Goal: Information Seeking & Learning: Learn about a topic

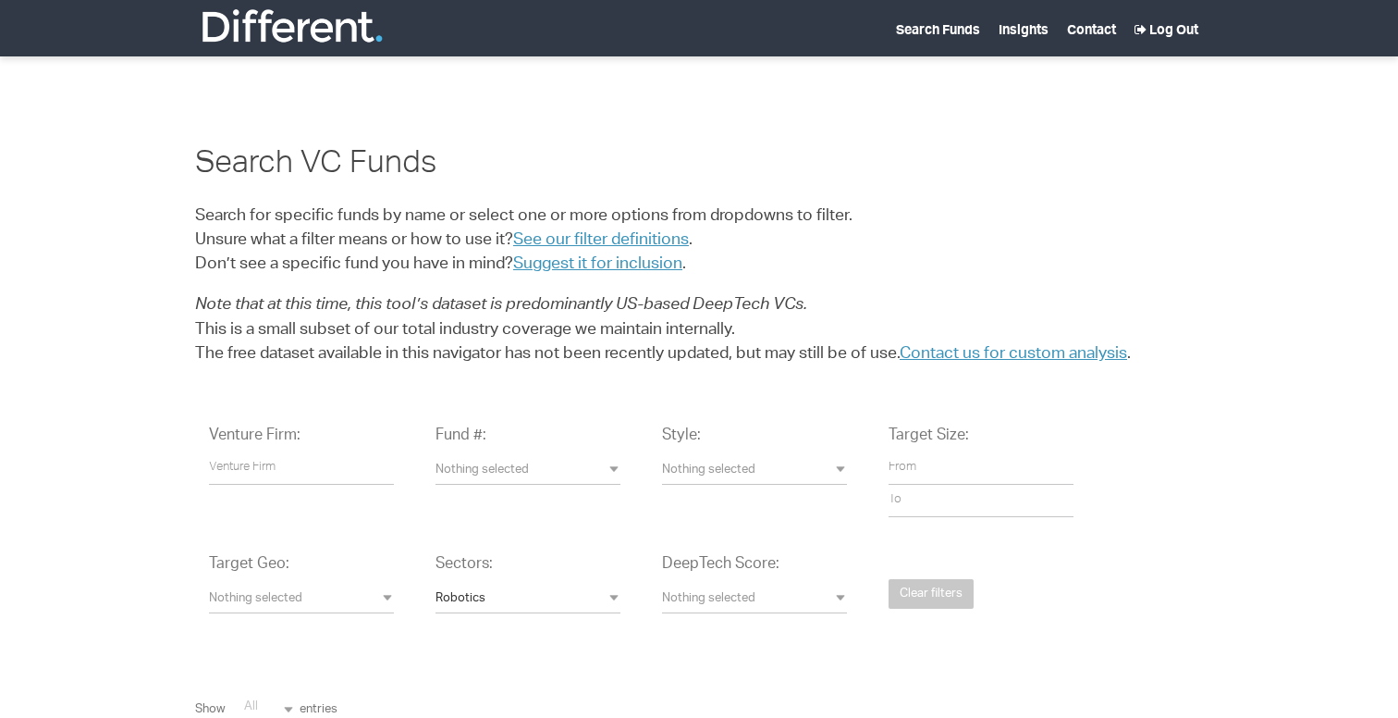
select select
select select "Robotics"
select select
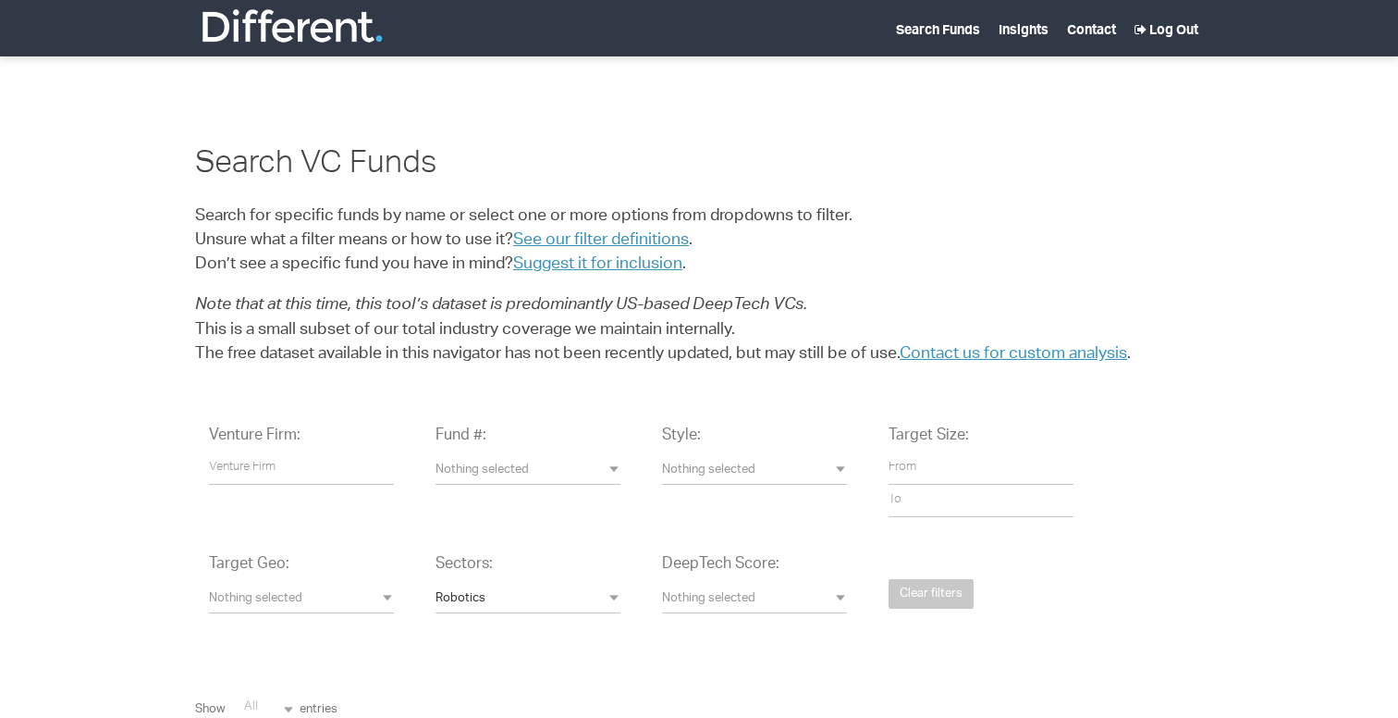
select select "-1"
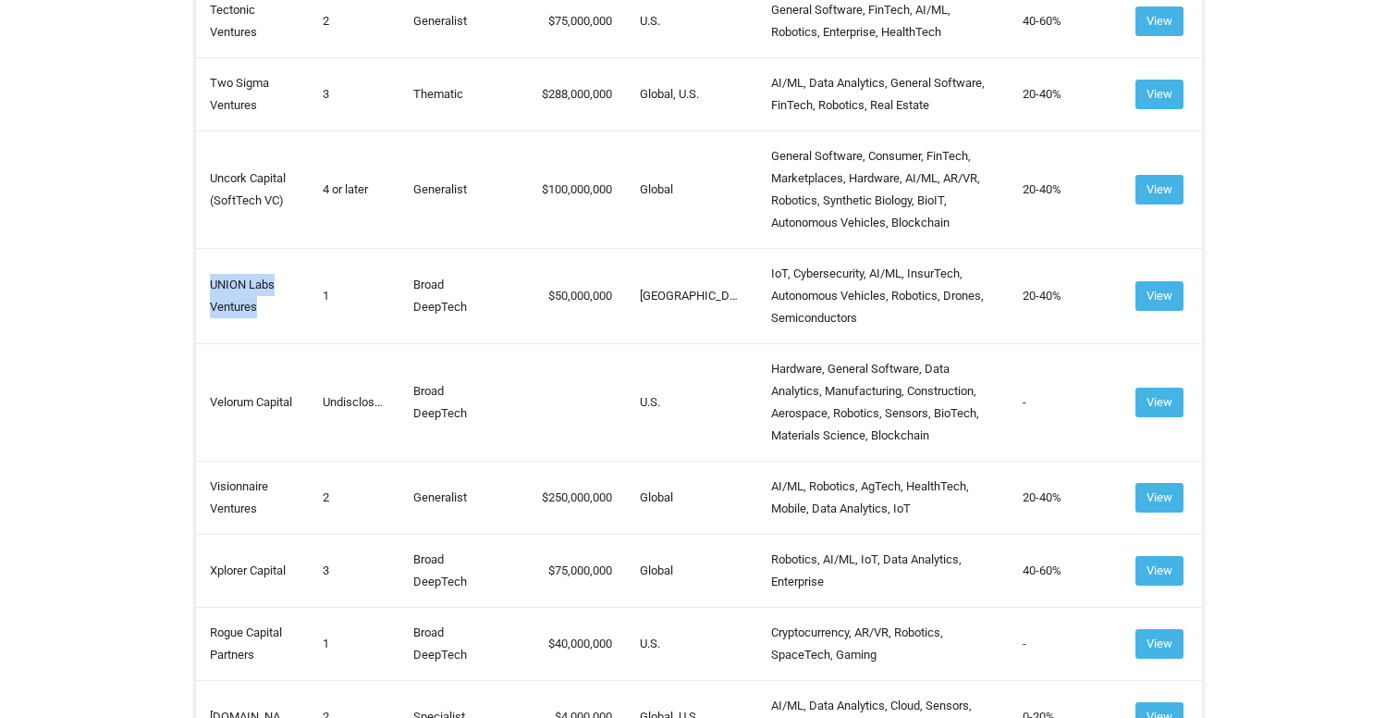
scroll to position [1112, 0]
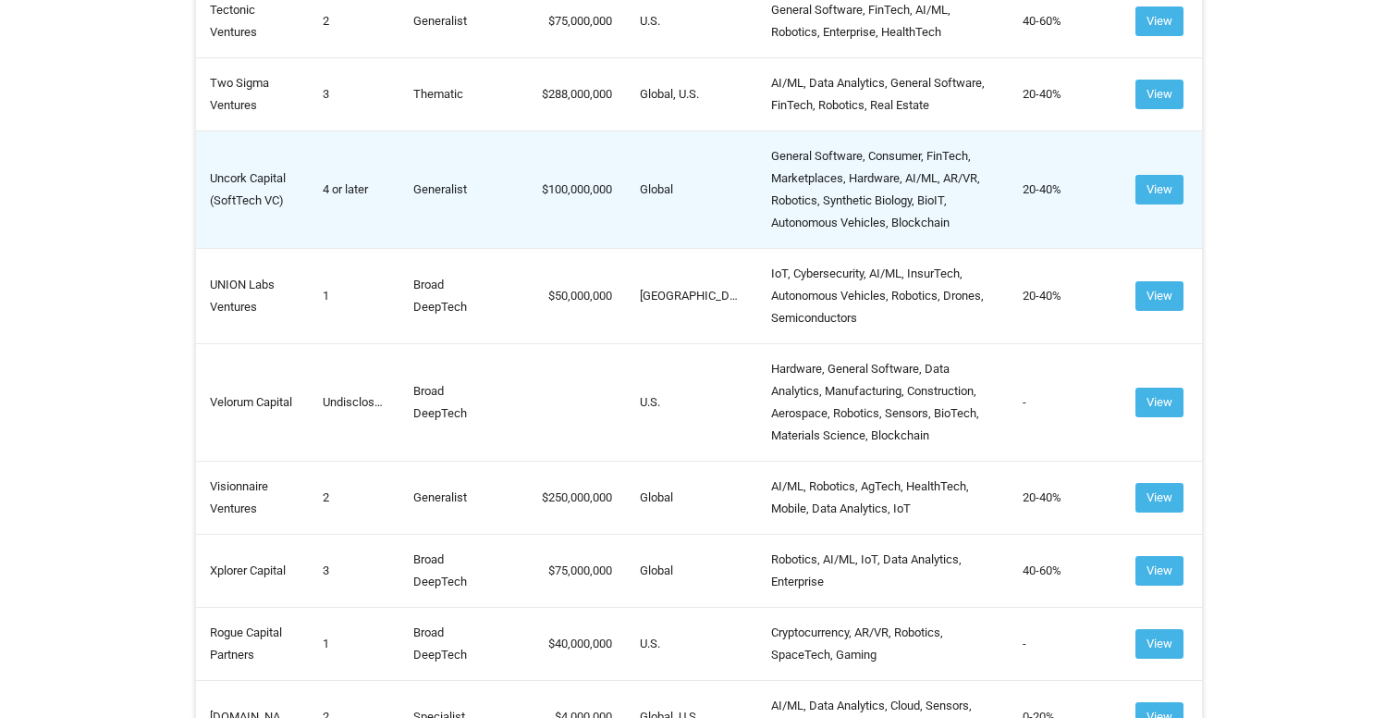
click at [256, 248] on td "Uncork Capital (SoftTech VC)" at bounding box center [253, 188] width 114 height 117
click at [274, 240] on td "Uncork Capital (SoftTech VC)" at bounding box center [253, 188] width 114 height 117
click at [247, 248] on td "Uncork Capital (SoftTech VC)" at bounding box center [253, 188] width 114 height 117
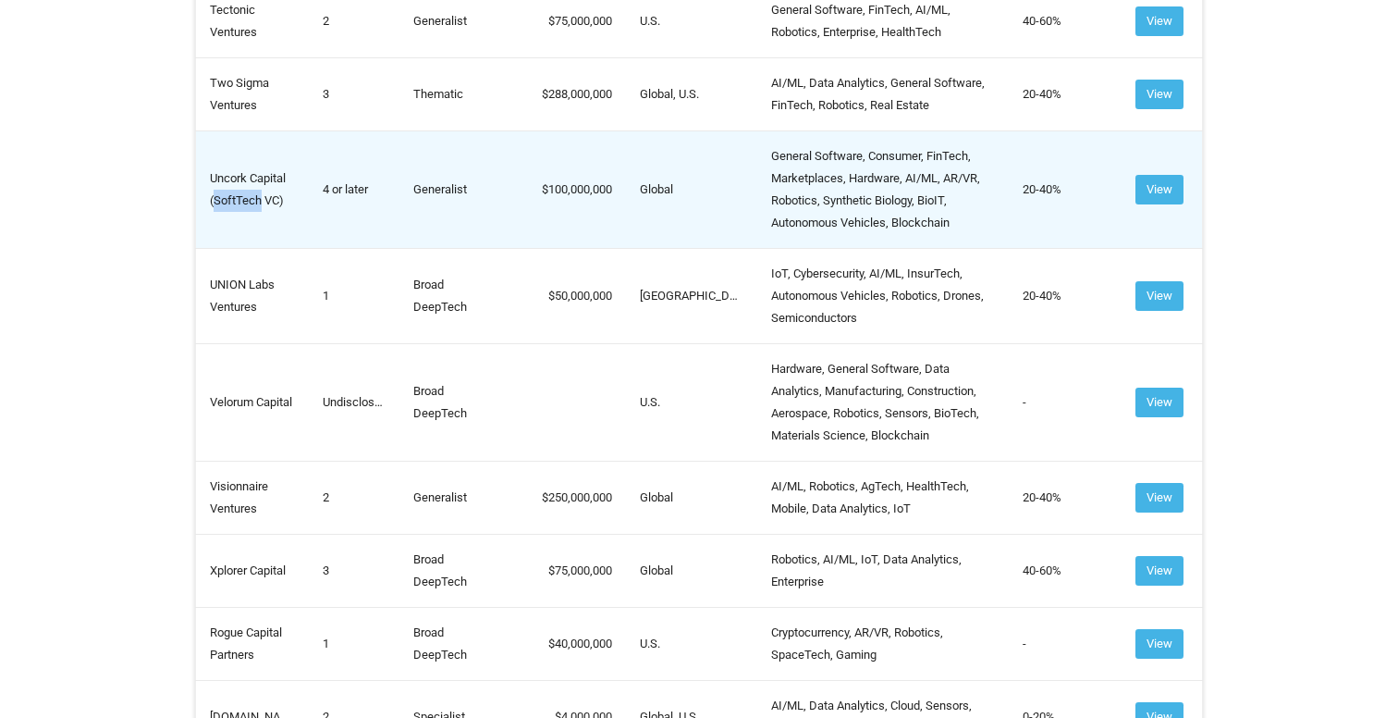
click at [247, 248] on td "Uncork Capital (SoftTech VC)" at bounding box center [253, 188] width 114 height 117
drag, startPoint x: 277, startPoint y: 263, endPoint x: 209, endPoint y: 256, distance: 68.7
click at [208, 248] on td "Uncork Capital (SoftTech VC)" at bounding box center [253, 188] width 114 height 117
click at [286, 237] on td "Uncork Capital (SoftTech VC)" at bounding box center [253, 188] width 114 height 117
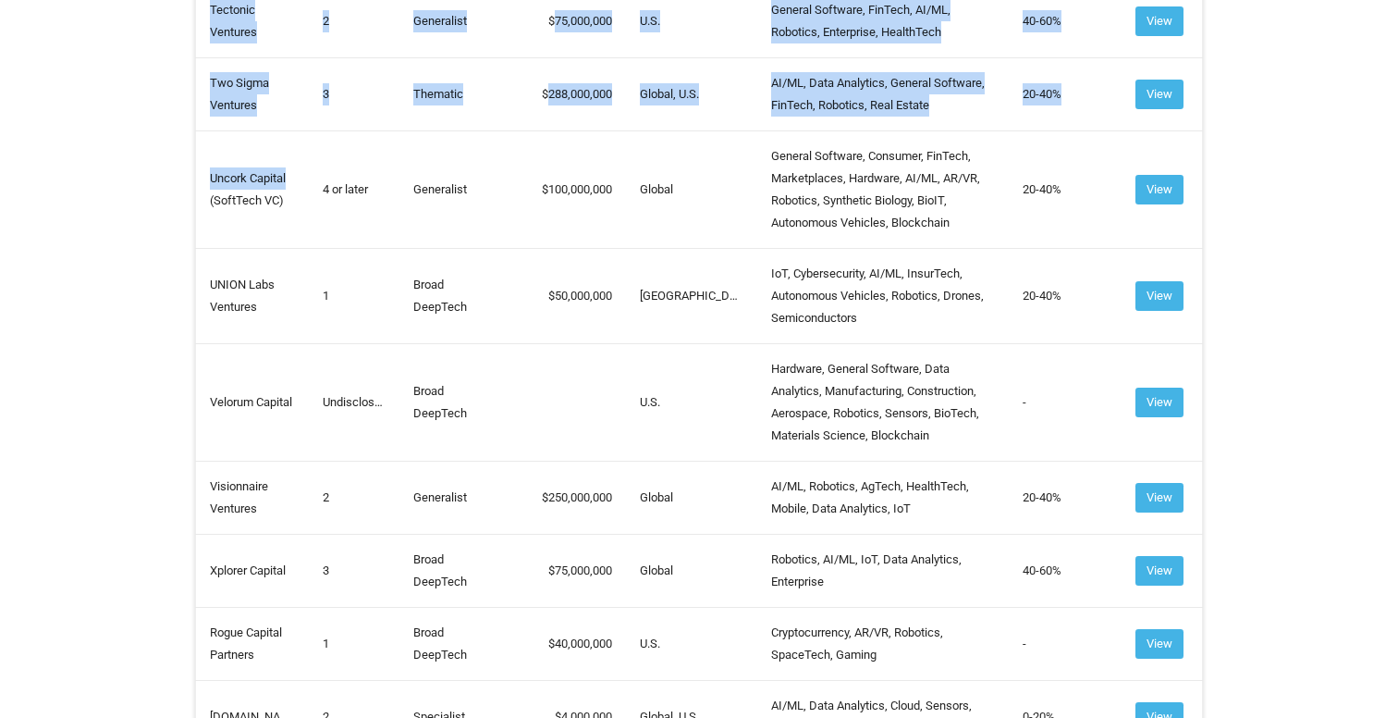
drag, startPoint x: 296, startPoint y: 237, endPoint x: 166, endPoint y: 237, distance: 130.4
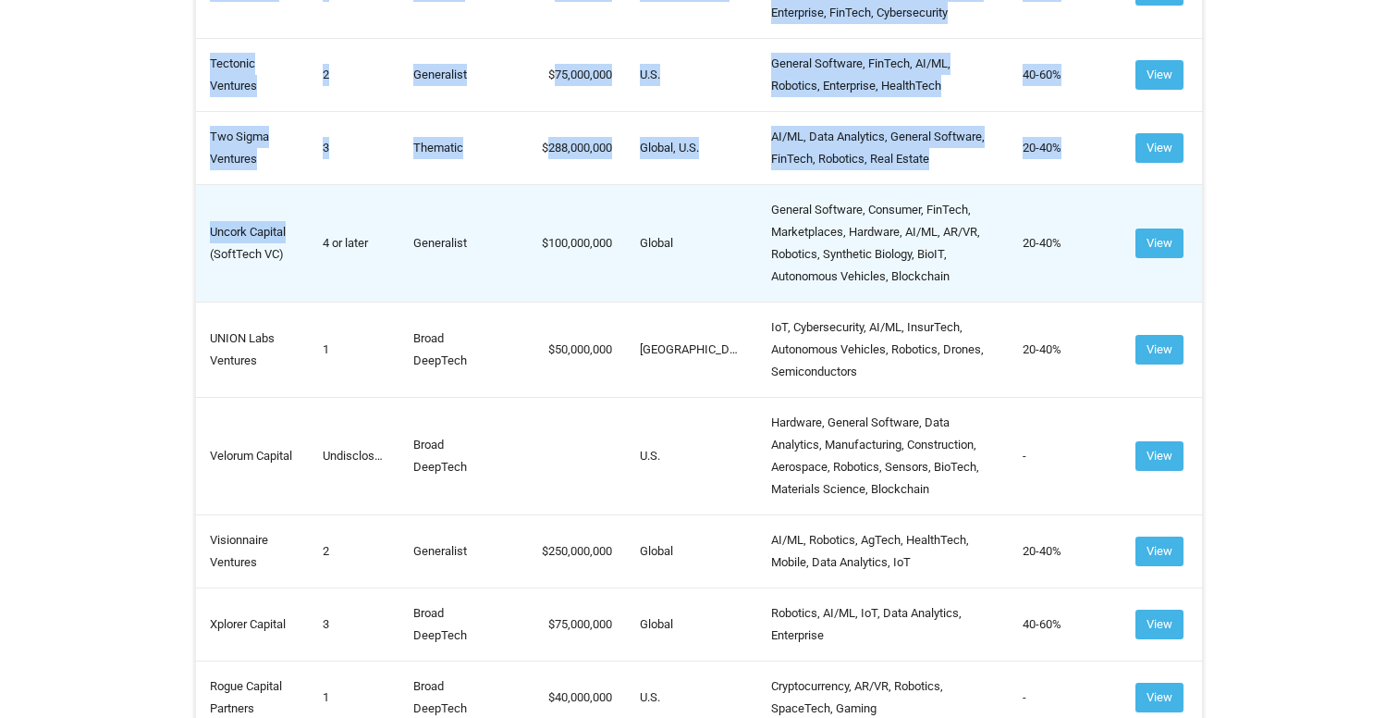
scroll to position [8399, 0]
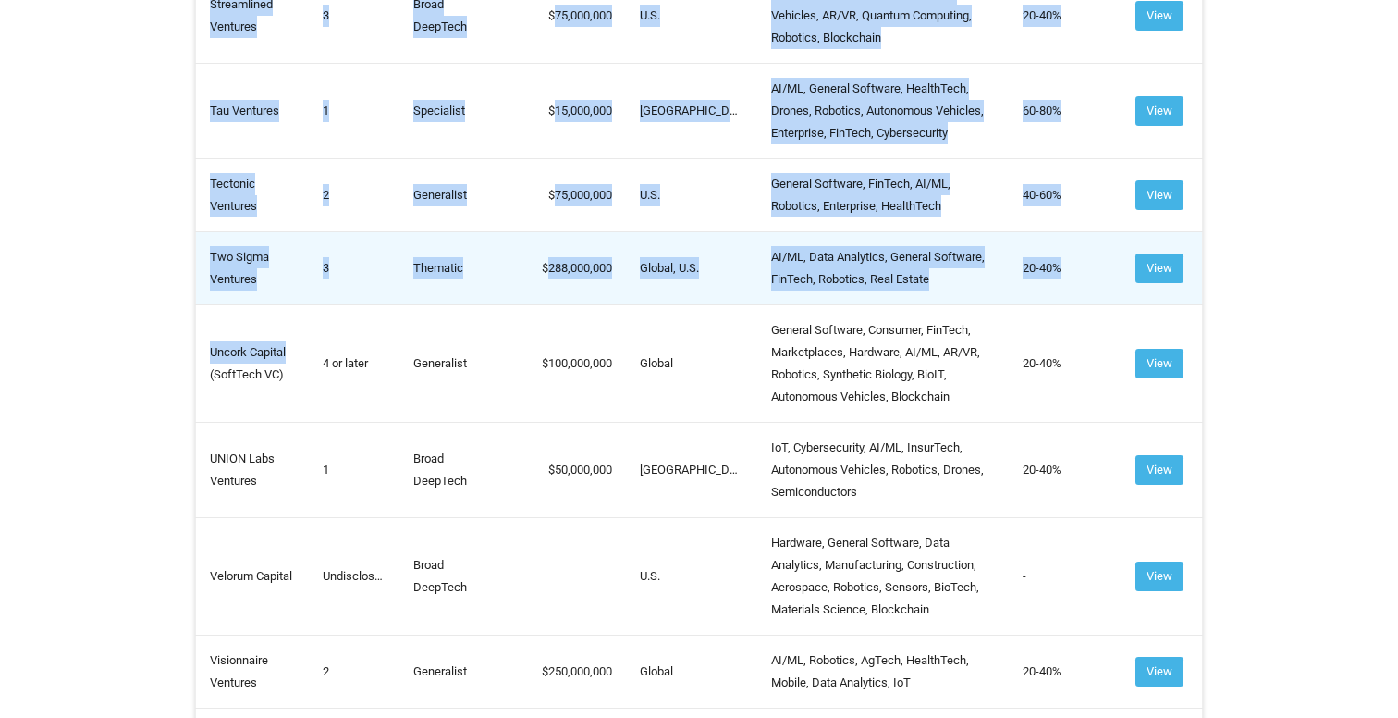
click at [248, 291] on td "Two Sigma Ventures" at bounding box center [253, 267] width 114 height 73
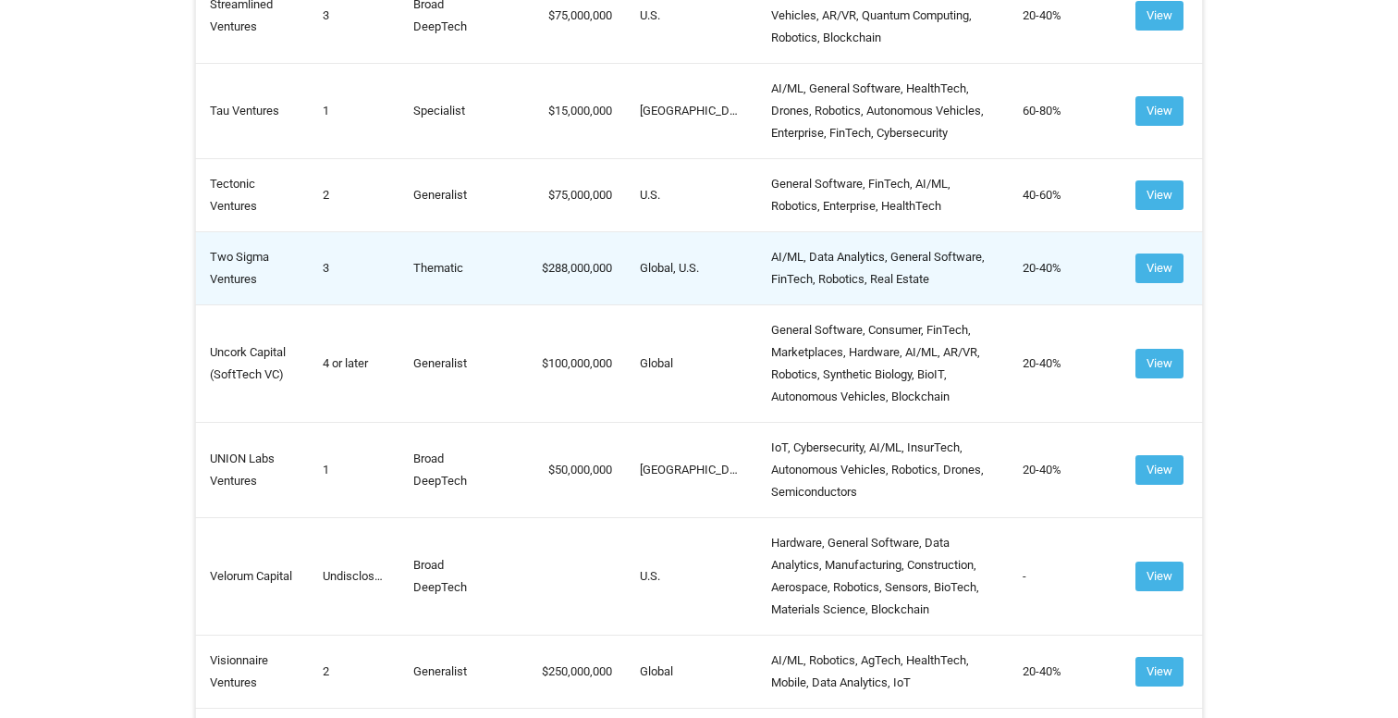
click at [248, 304] on td "Two Sigma Ventures" at bounding box center [253, 267] width 114 height 73
copy td "Two Sigma Ventures"
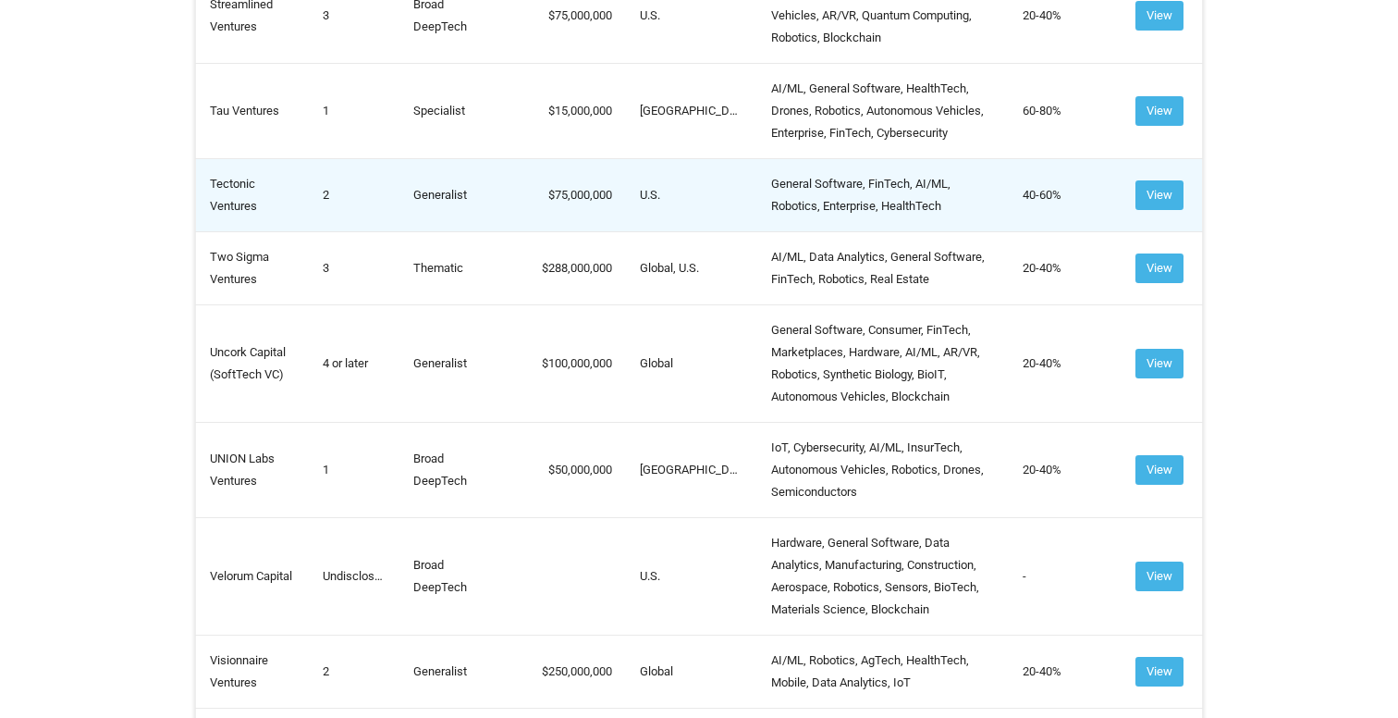
click at [241, 231] on td "Tectonic Ventures" at bounding box center [253, 194] width 114 height 73
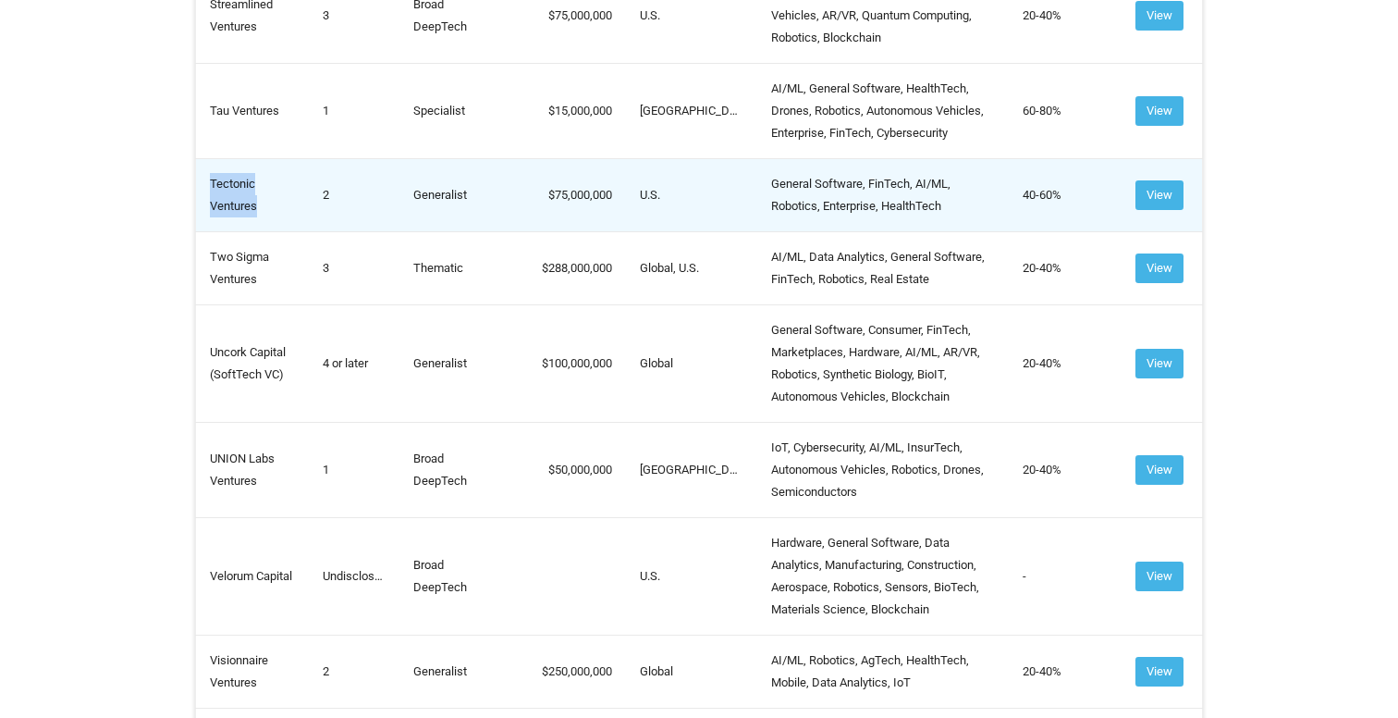
copy td "Tectonic Ventures"
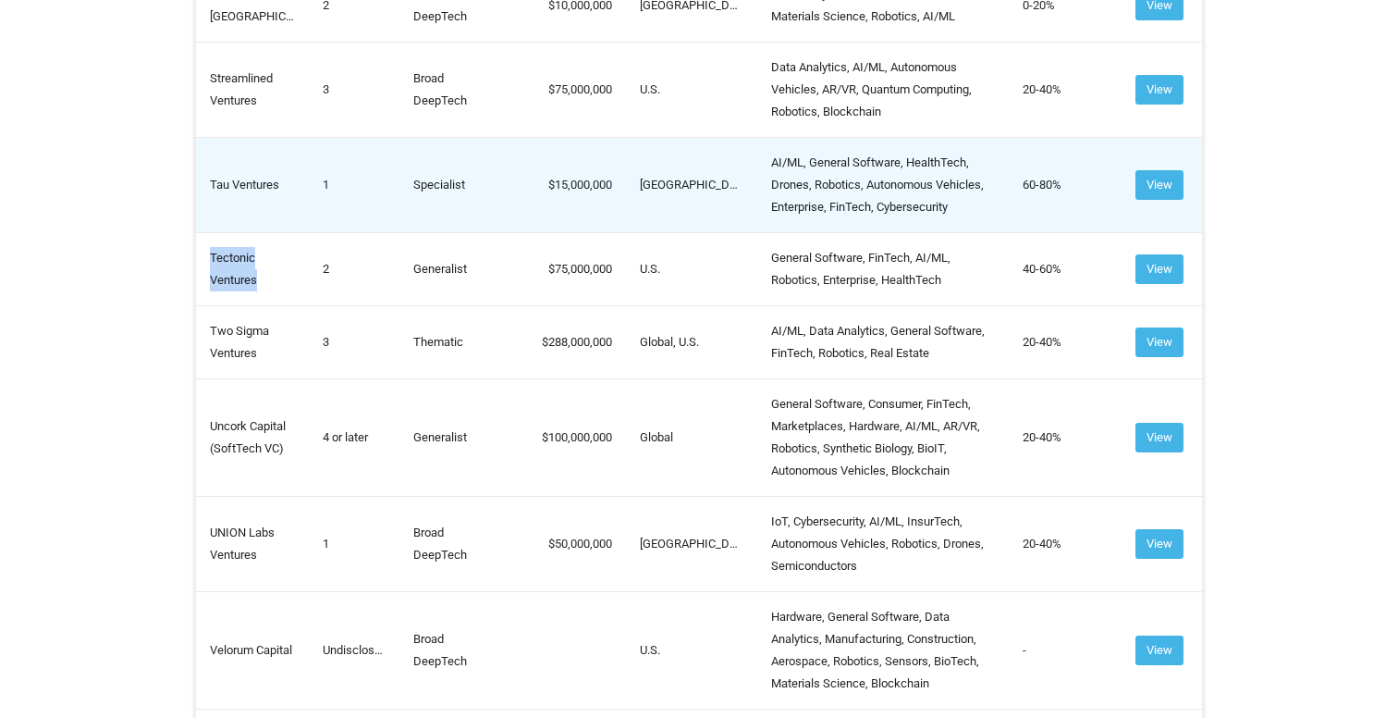
scroll to position [8223, 0]
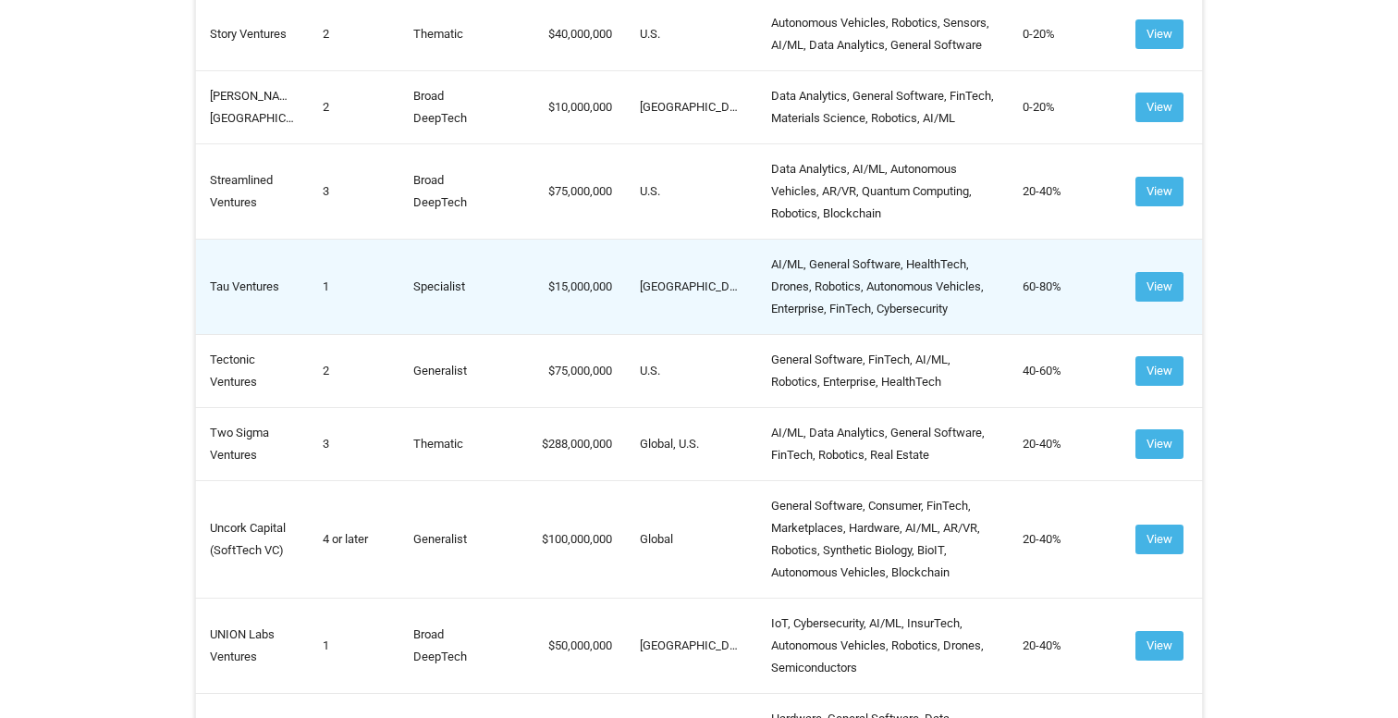
click at [228, 334] on td "Tau Ventures" at bounding box center [253, 286] width 114 height 95
copy td "Tau Ventures"
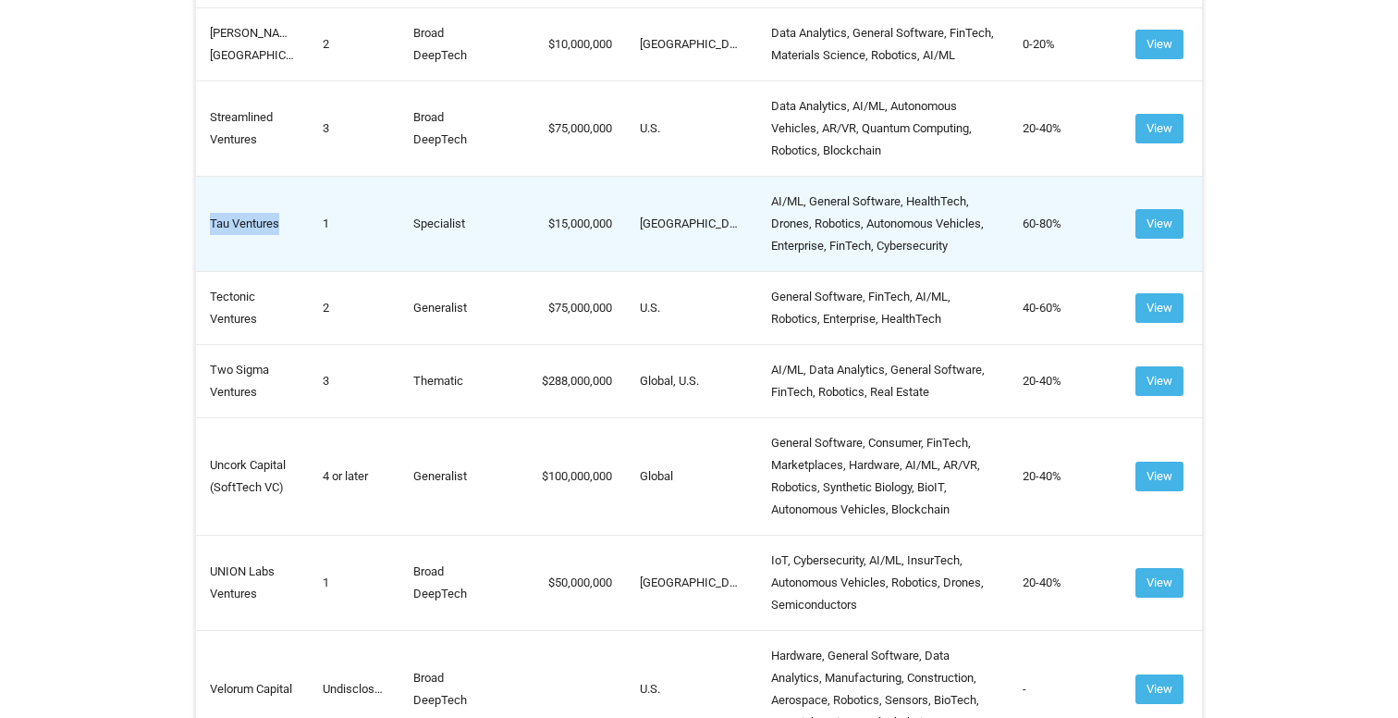
scroll to position [8108, 0]
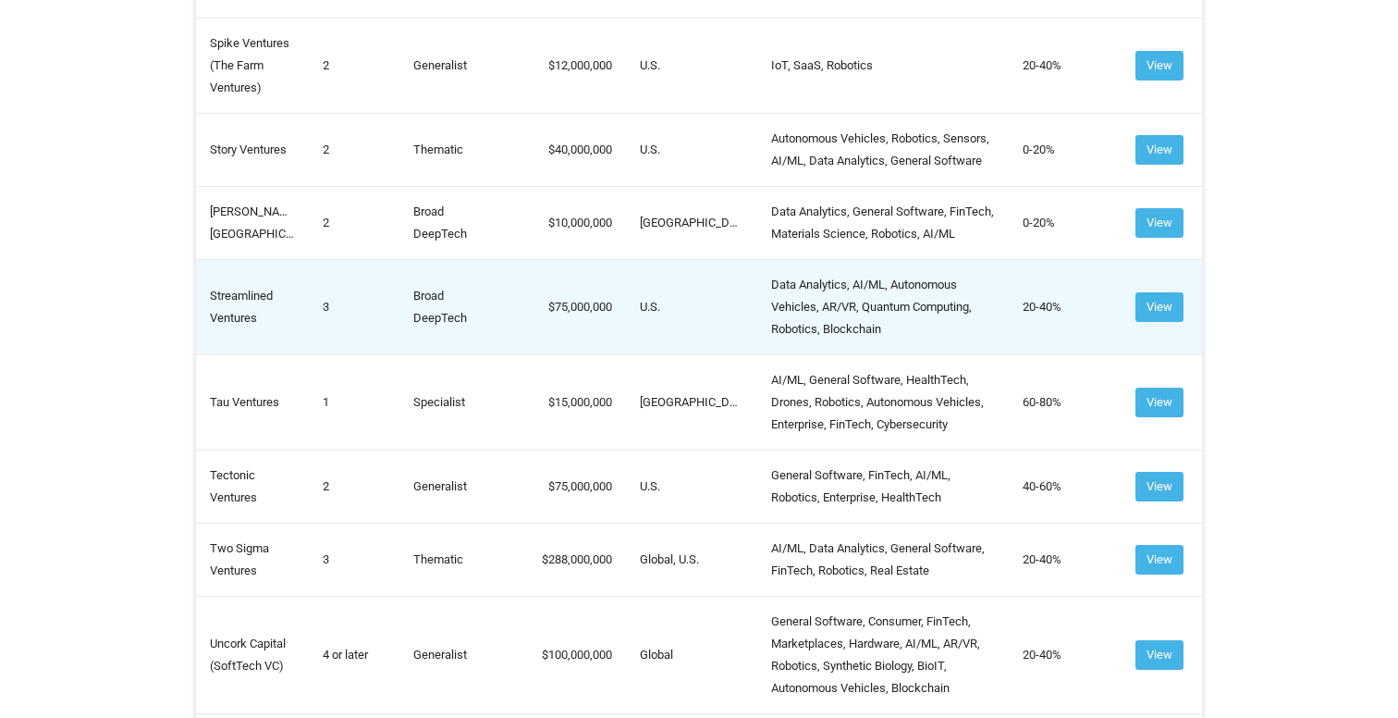
click at [264, 354] on td "Streamlined Ventures" at bounding box center [253, 306] width 114 height 95
copy td "Streamlined Ventures"
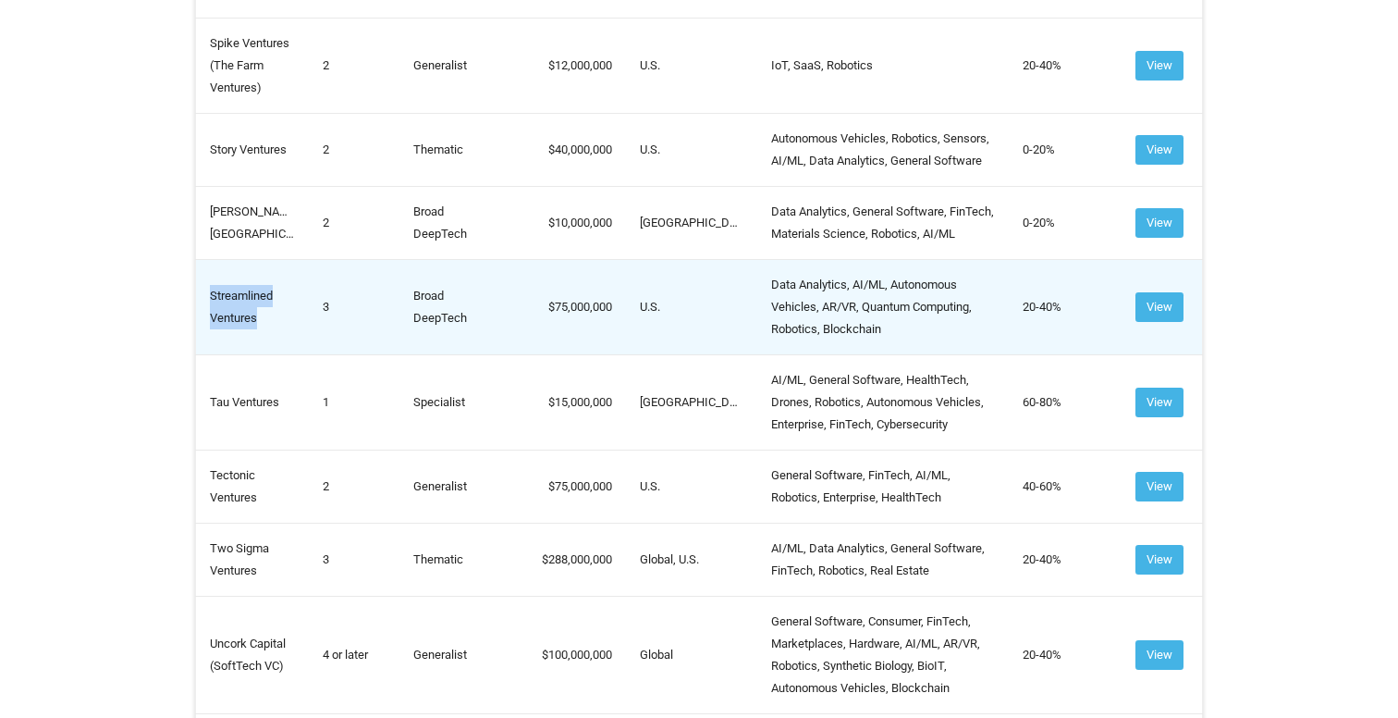
copy td "Streamlined Ventures"
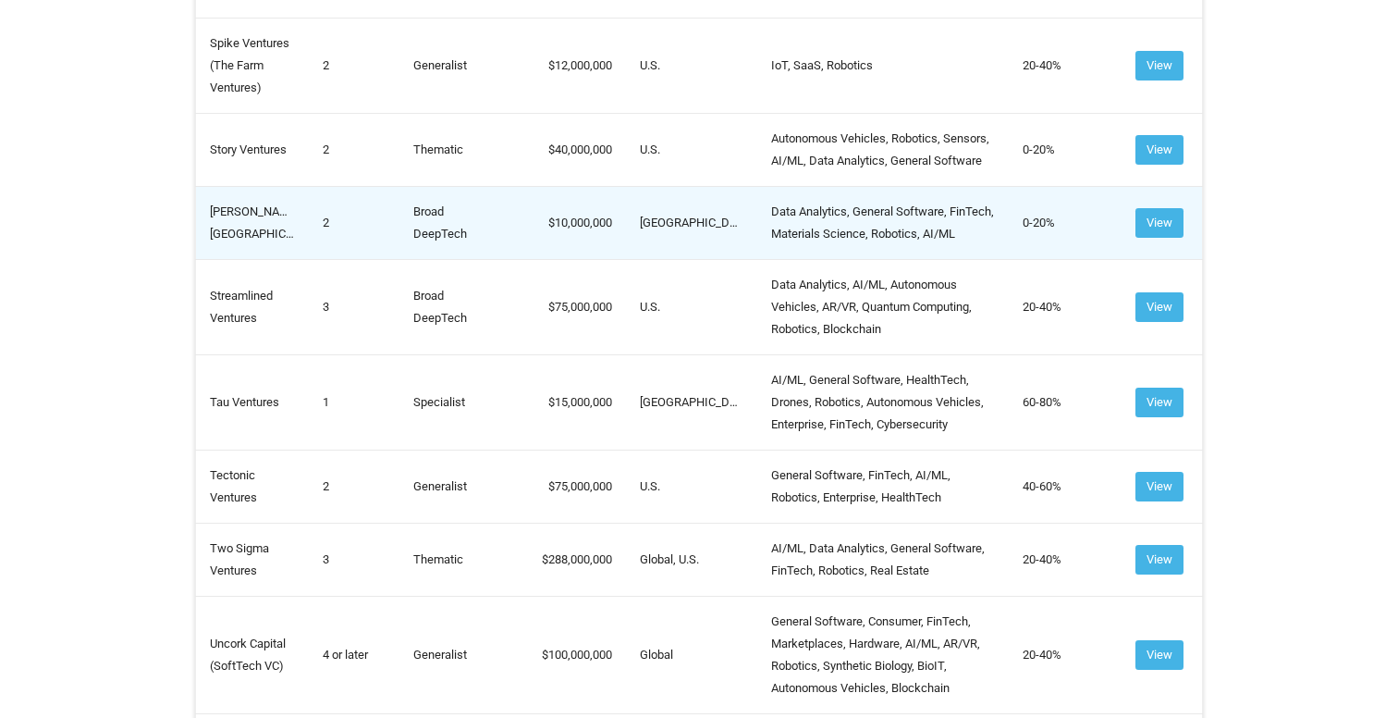
click at [225, 259] on td "[PERSON_NAME][GEOGRAPHIC_DATA]" at bounding box center [253, 222] width 114 height 73
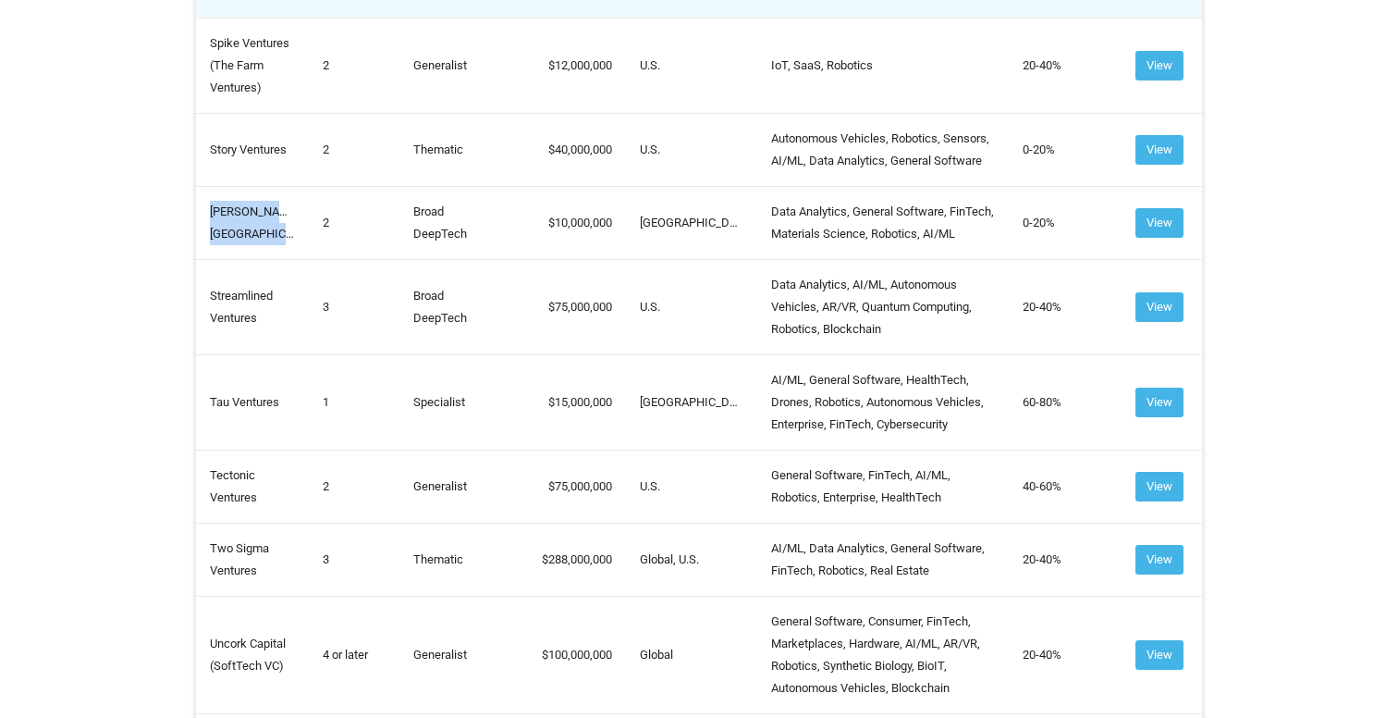
copy td "[PERSON_NAME][GEOGRAPHIC_DATA]"
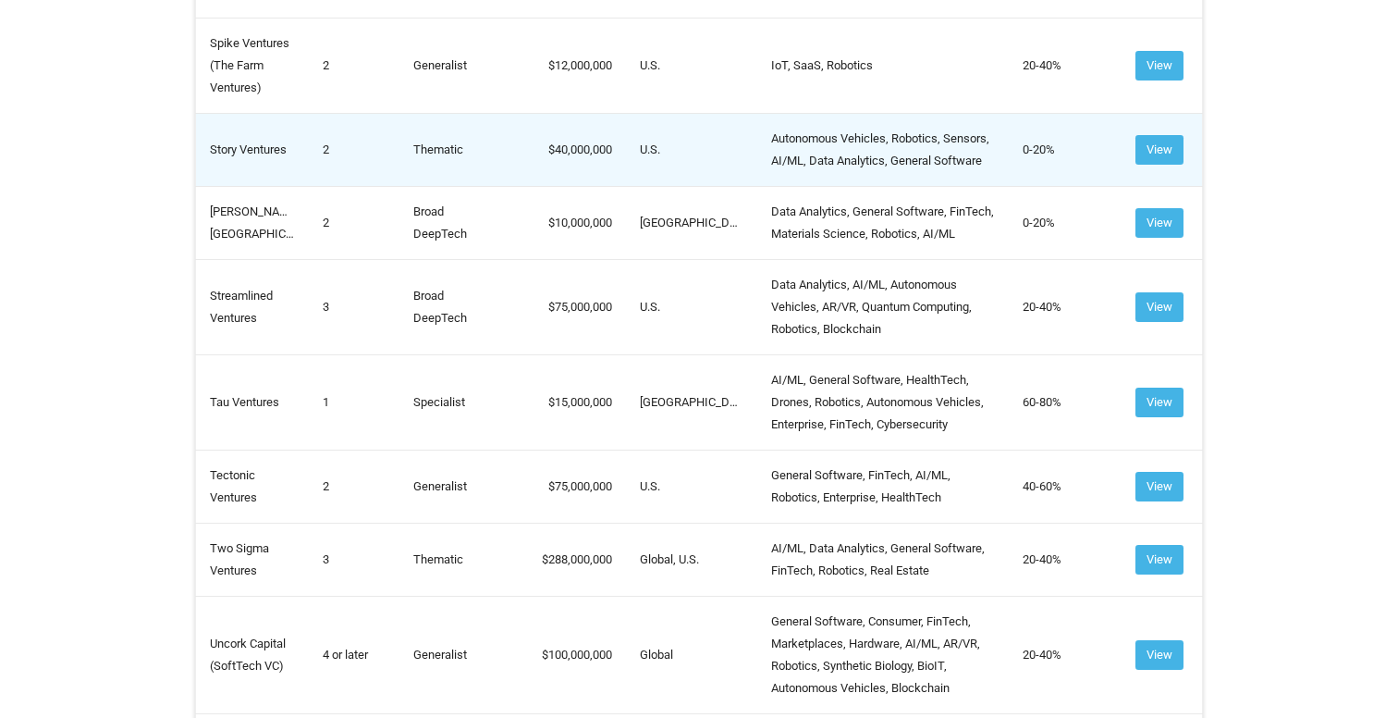
click at [256, 186] on td "Story Ventures" at bounding box center [253, 149] width 114 height 73
copy td "Story Ventures"
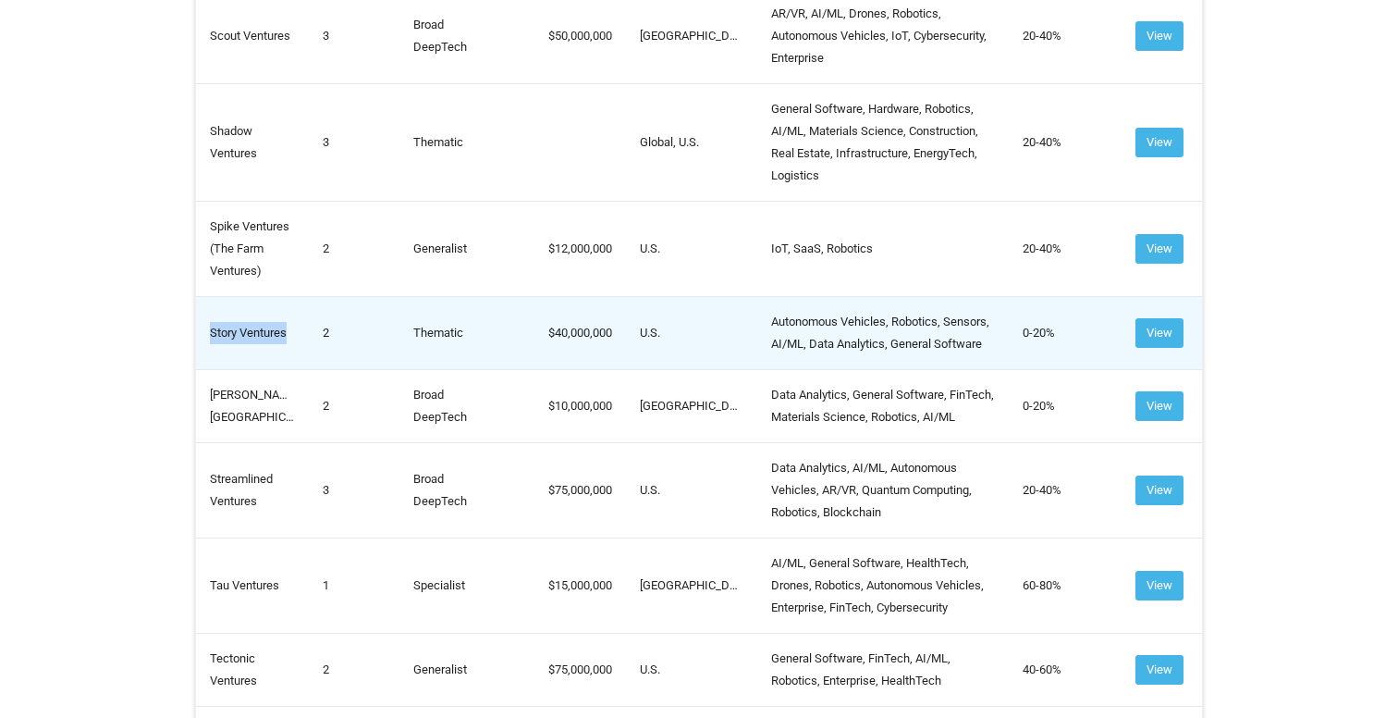
scroll to position [7890, 0]
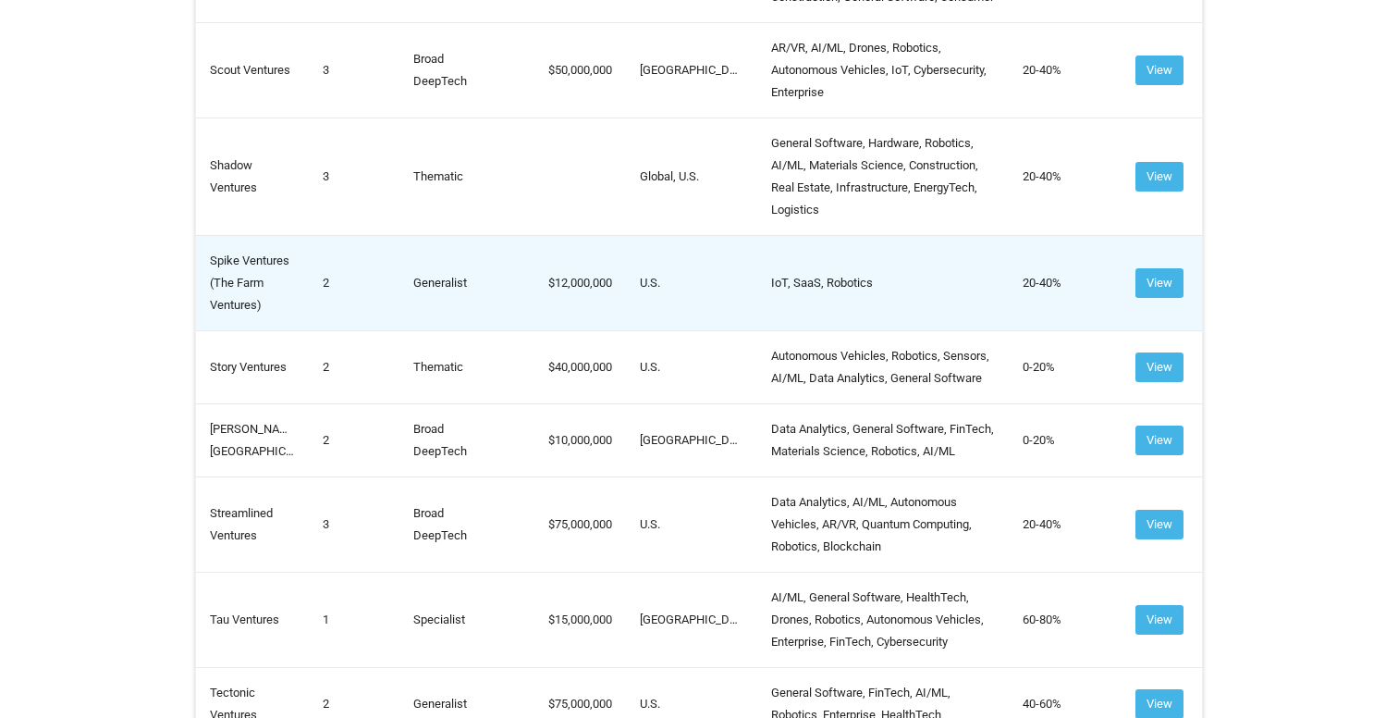
click at [244, 330] on td "Spike Ventures (The Farm Ventures)" at bounding box center [253, 282] width 114 height 95
click at [259, 323] on td "Spike Ventures (The Farm Ventures)" at bounding box center [253, 282] width 114 height 95
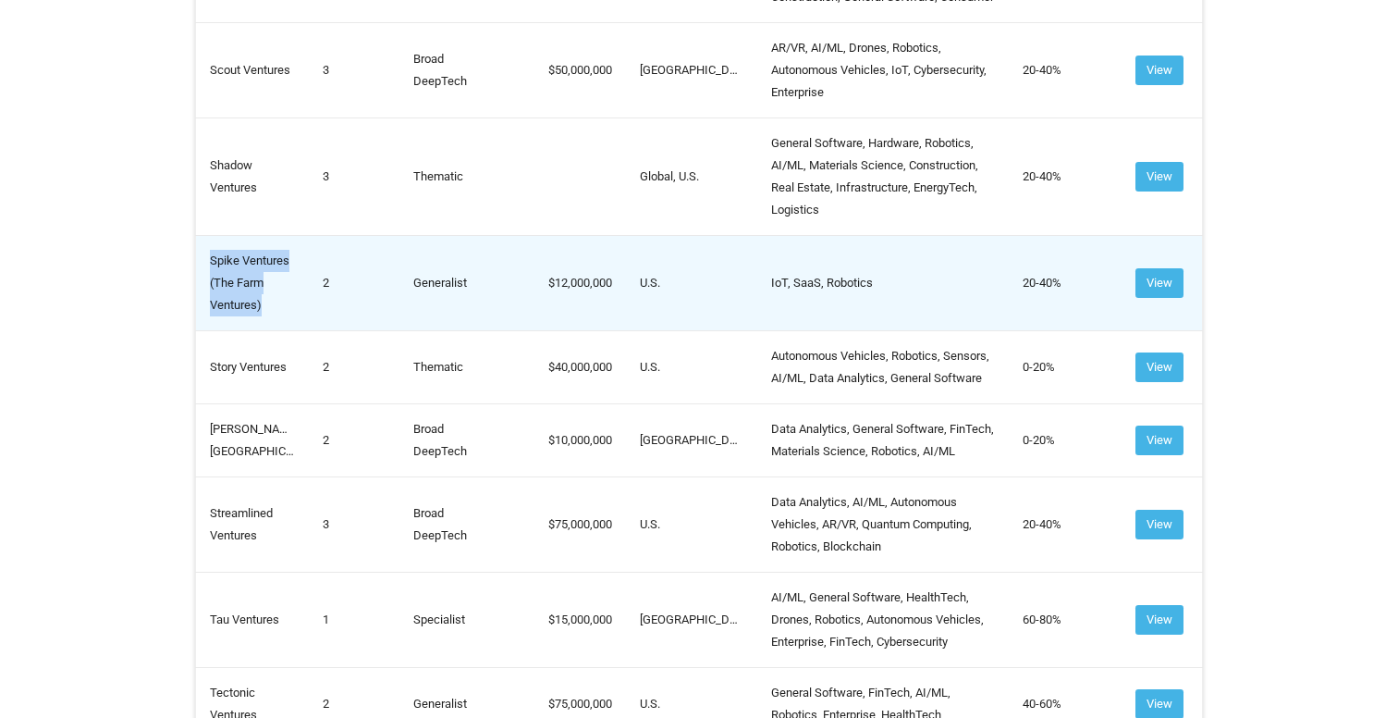
copy td "Spike Ventures (The Farm Ventures)"
click at [293, 319] on td "Spike Ventures (The Farm Ventures)" at bounding box center [253, 282] width 114 height 95
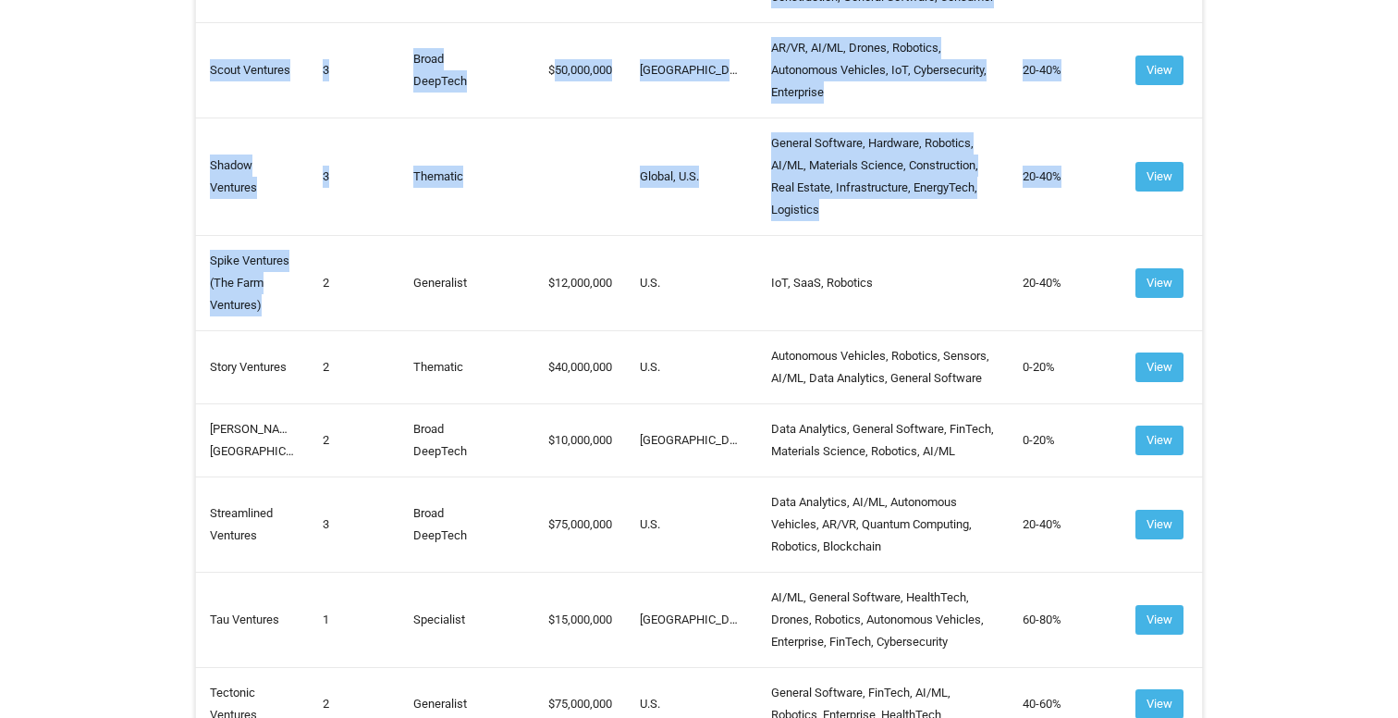
drag, startPoint x: 300, startPoint y: 313, endPoint x: 193, endPoint y: 314, distance: 106.4
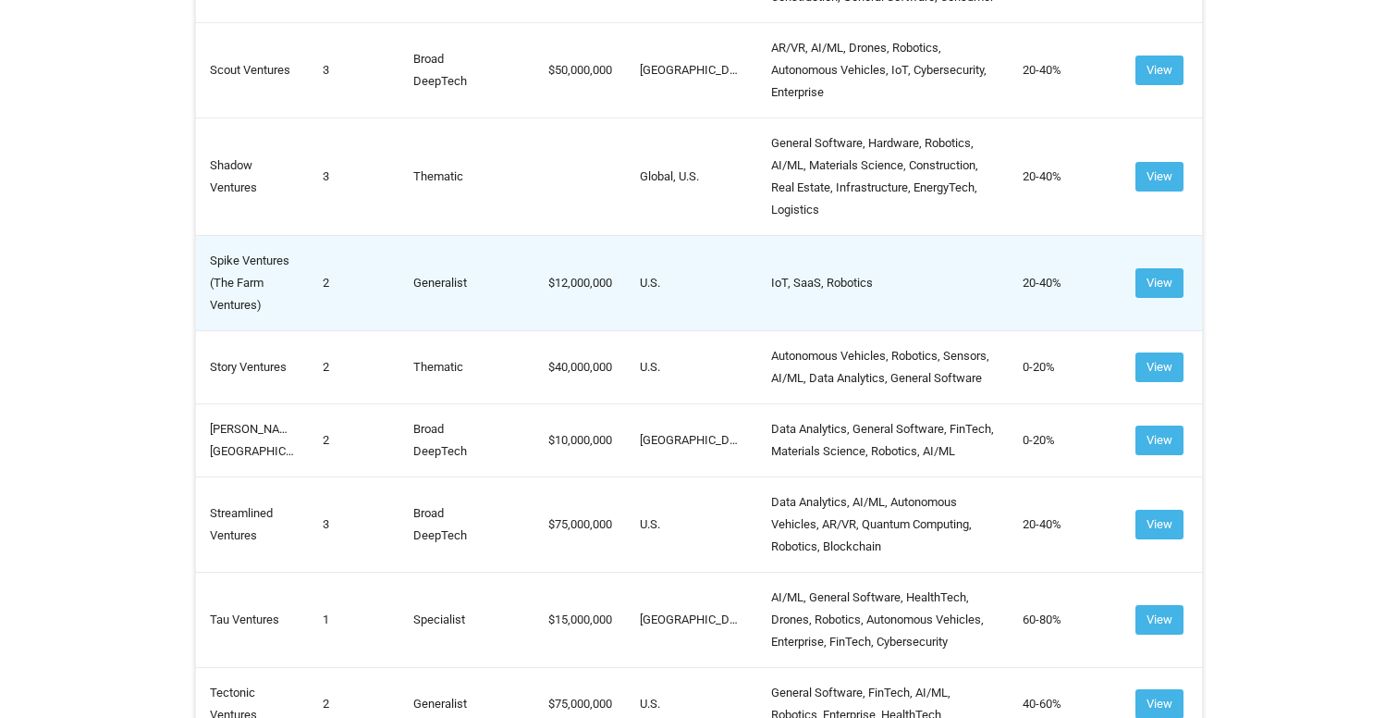
click at [228, 314] on td "Spike Ventures (The Farm Ventures)" at bounding box center [253, 282] width 114 height 95
drag, startPoint x: 208, startPoint y: 317, endPoint x: 288, endPoint y: 321, distance: 79.6
click at [288, 321] on td "Spike Ventures (The Farm Ventures)" at bounding box center [253, 282] width 114 height 95
copy td "Spike Ventures"
drag, startPoint x: 216, startPoint y: 338, endPoint x: 257, endPoint y: 361, distance: 47.6
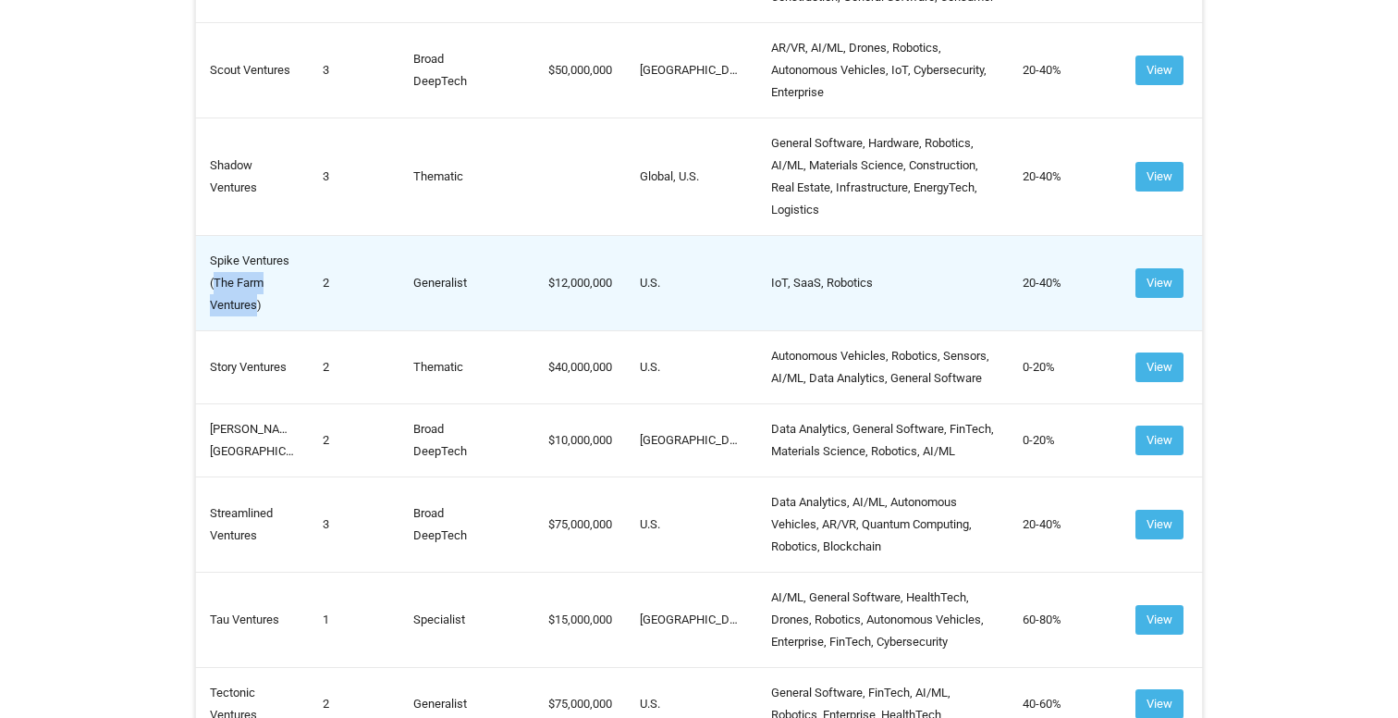
click at [257, 330] on td "Spike Ventures (The Farm Ventures)" at bounding box center [253, 282] width 114 height 95
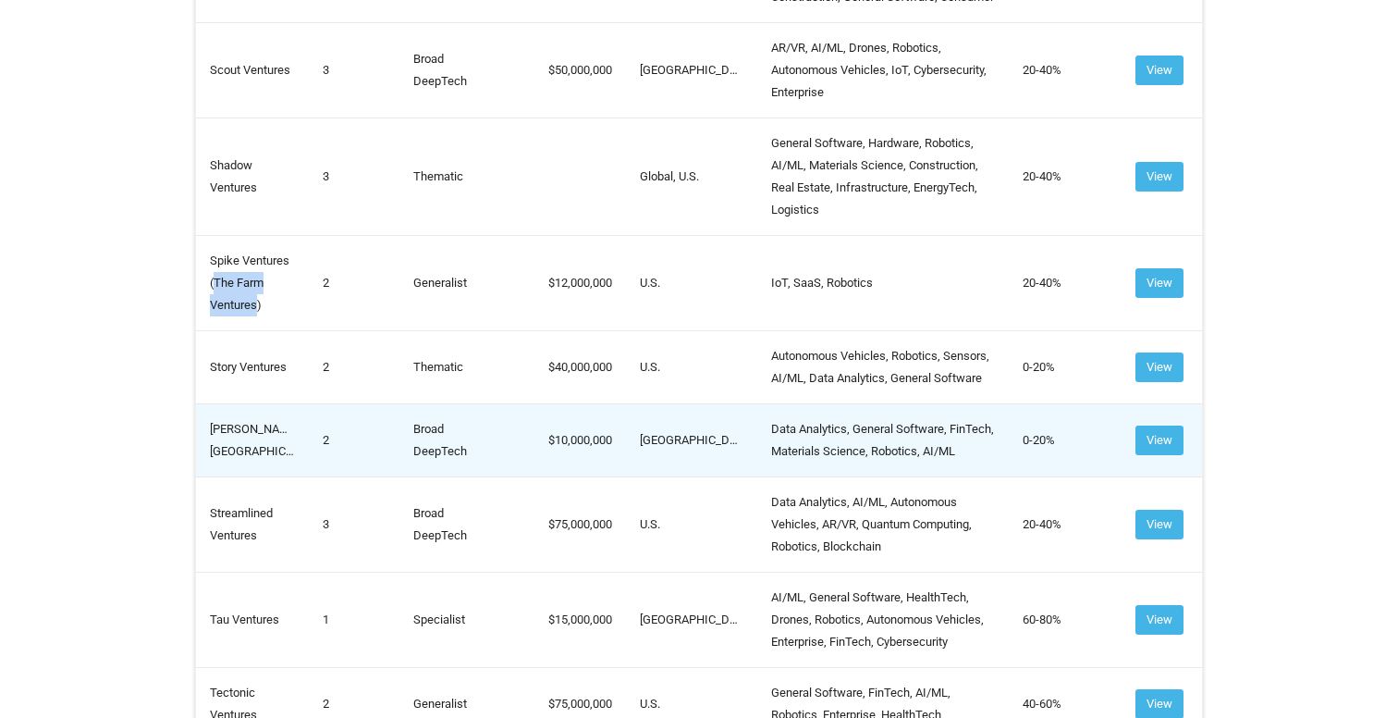
scroll to position [7946, 0]
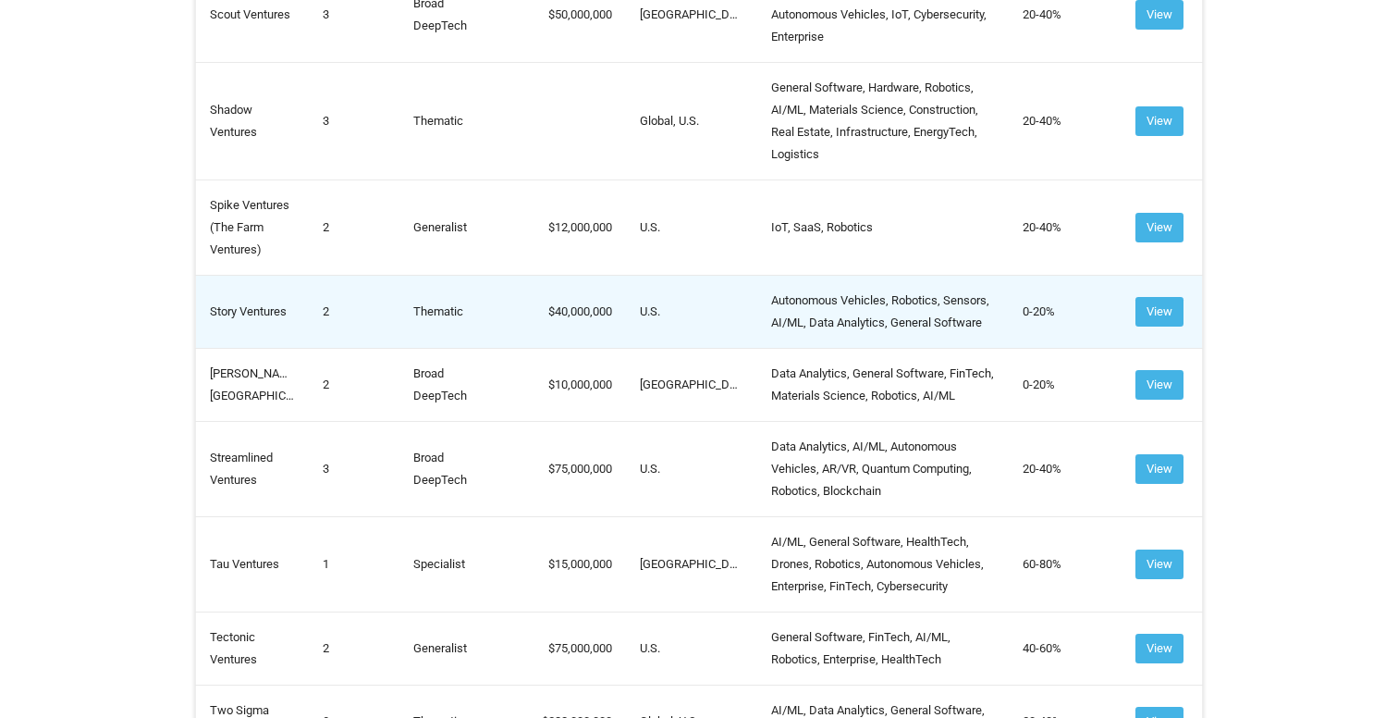
click at [271, 348] on td "Story Ventures" at bounding box center [253, 311] width 114 height 73
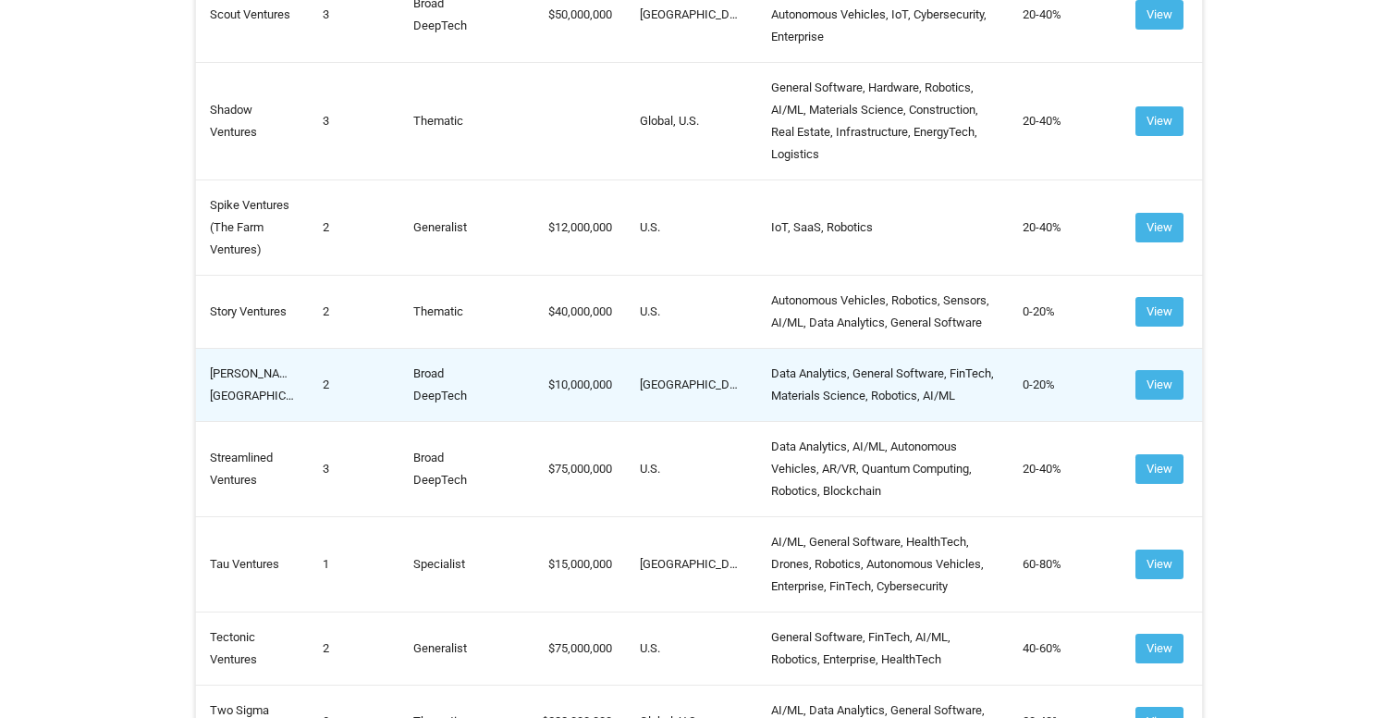
click at [240, 421] on td "[PERSON_NAME][GEOGRAPHIC_DATA]" at bounding box center [253, 384] width 114 height 73
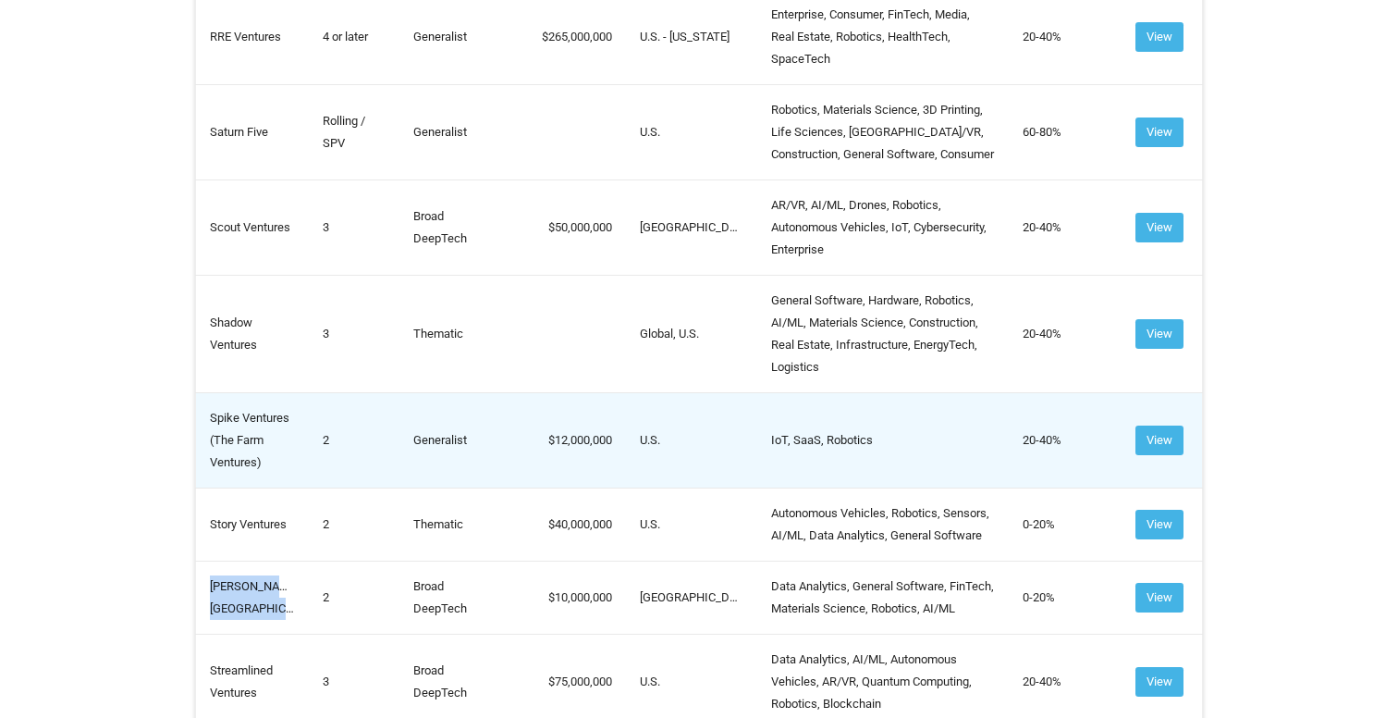
scroll to position [7726, 0]
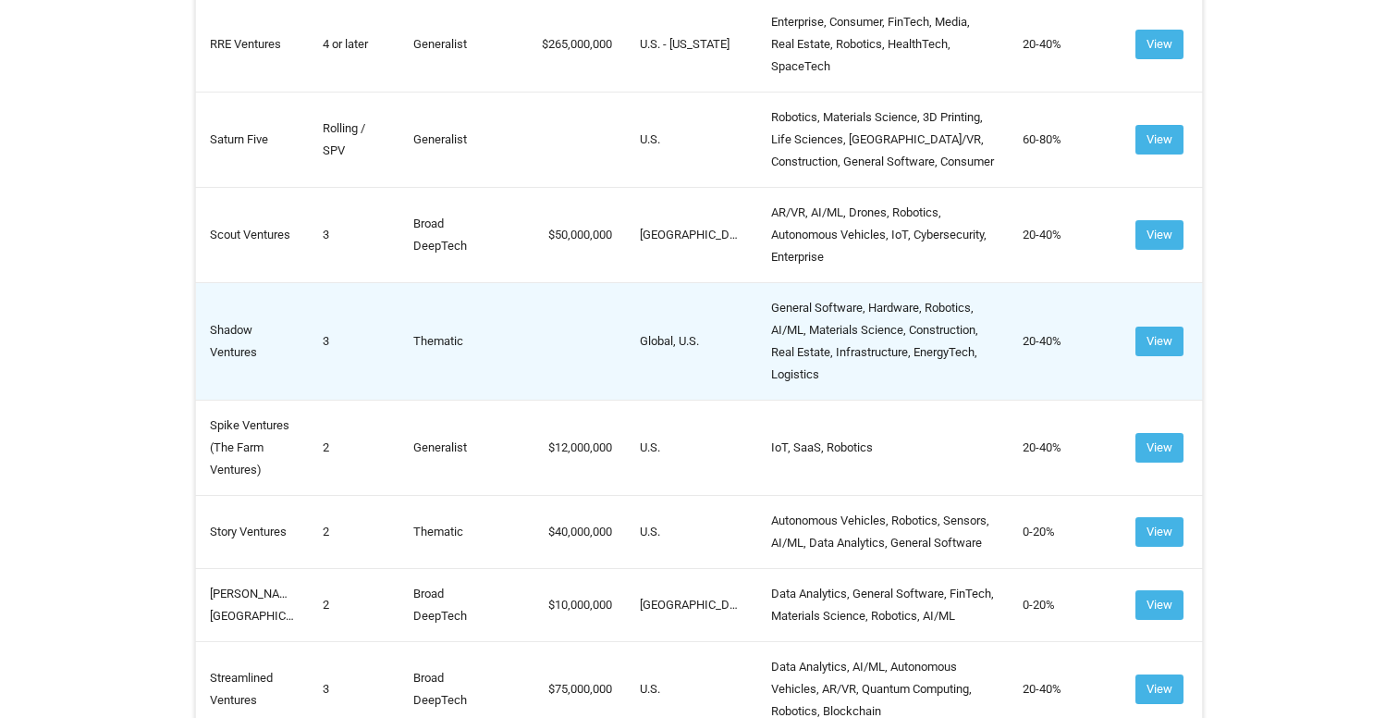
click at [233, 400] on td "Shadow Ventures" at bounding box center [253, 340] width 114 height 117
click at [257, 400] on td "Shadow Ventures" at bounding box center [253, 340] width 114 height 117
drag, startPoint x: 249, startPoint y: 411, endPoint x: 199, endPoint y: 395, distance: 52.4
click at [199, 395] on td "Shadow Ventures" at bounding box center [253, 340] width 114 height 117
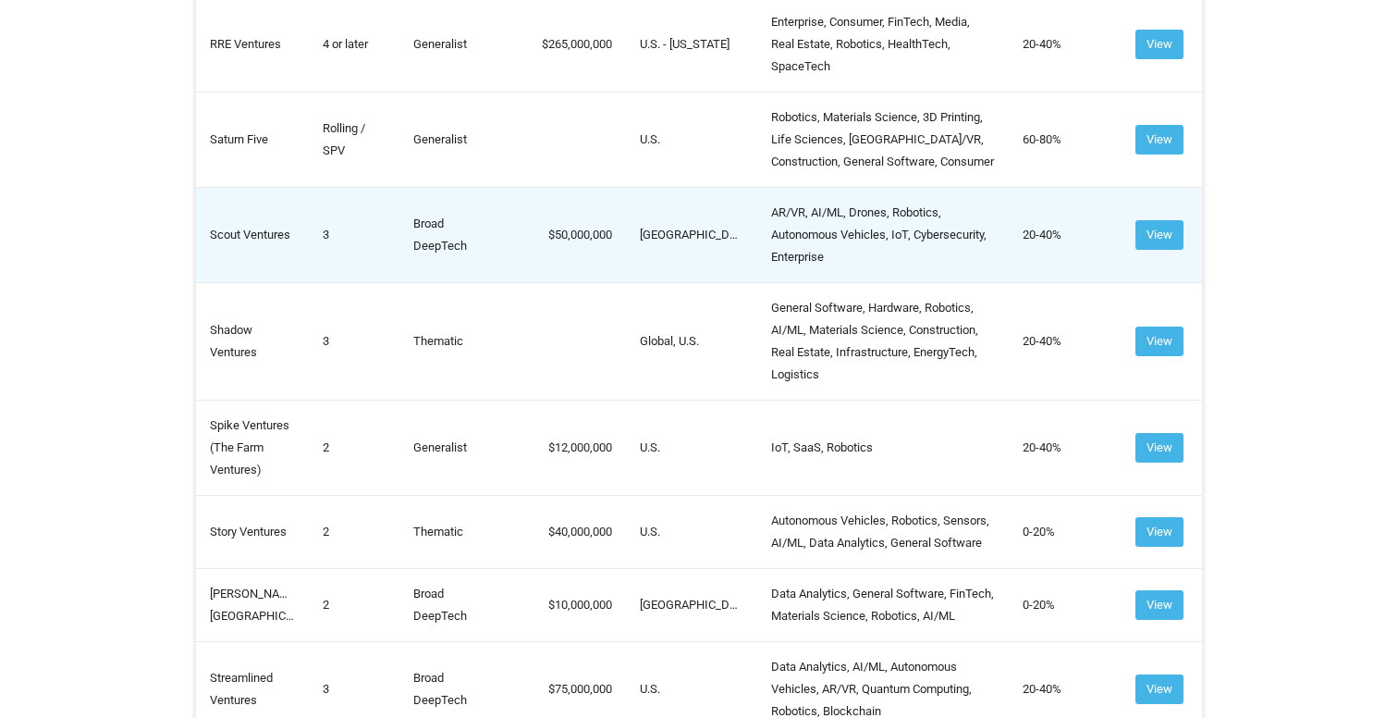
click at [242, 282] on td "Scout Ventures" at bounding box center [253, 234] width 114 height 95
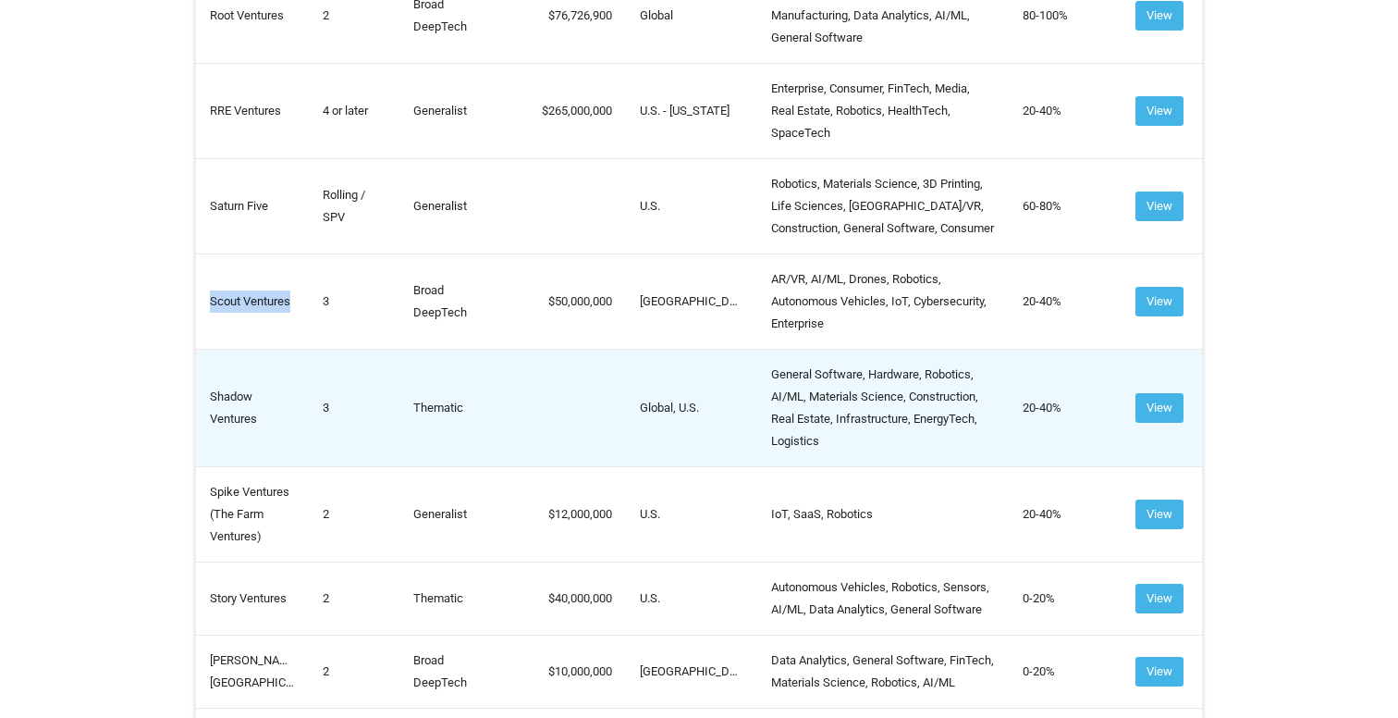
scroll to position [7569, 0]
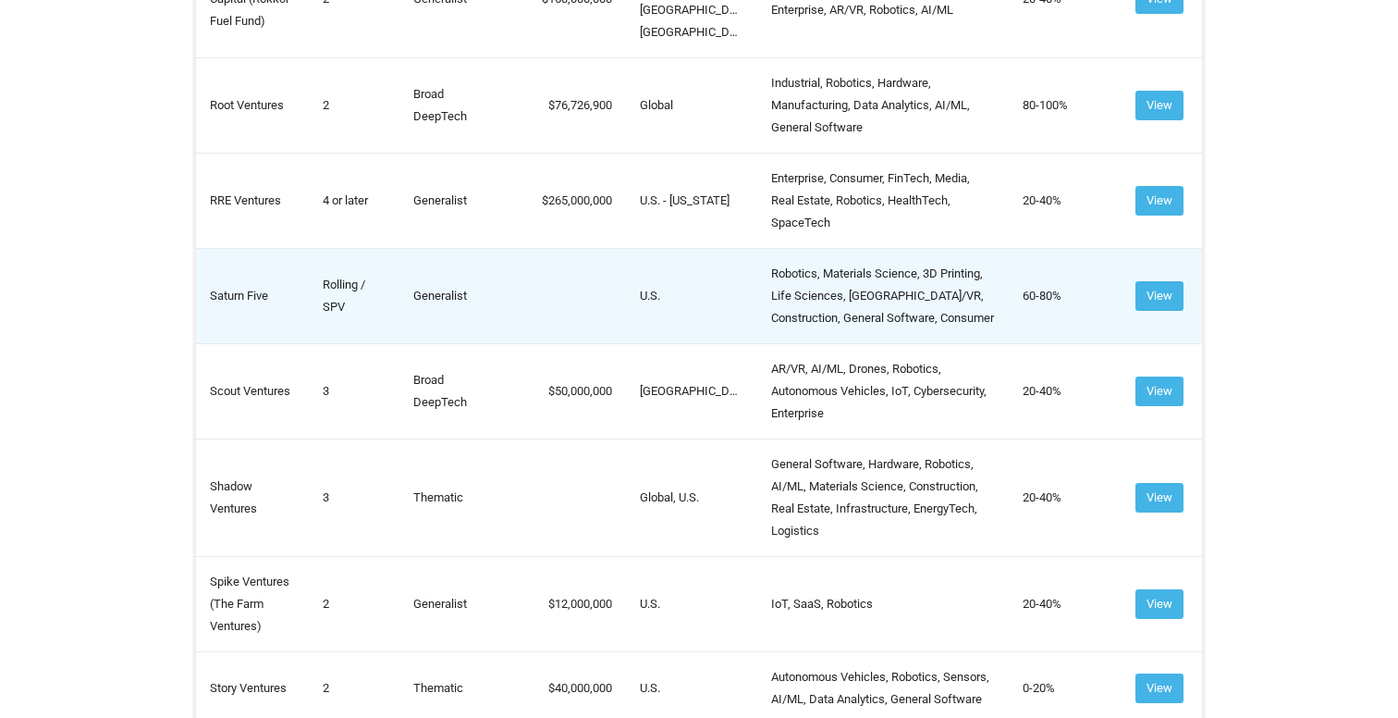
click at [250, 341] on td "Saturn Five" at bounding box center [253, 295] width 114 height 95
click at [250, 343] on td "Saturn Five" at bounding box center [253, 295] width 114 height 95
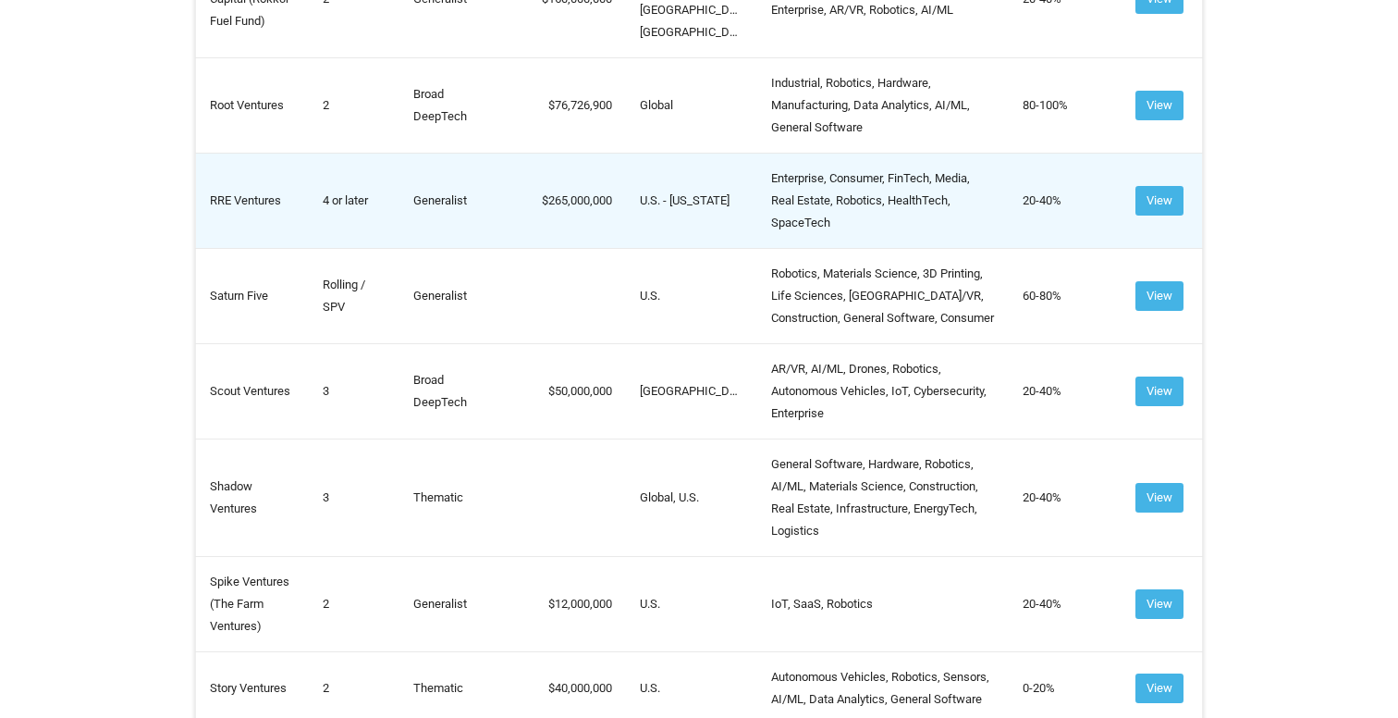
click at [251, 248] on td "RRE Ventures" at bounding box center [253, 200] width 114 height 95
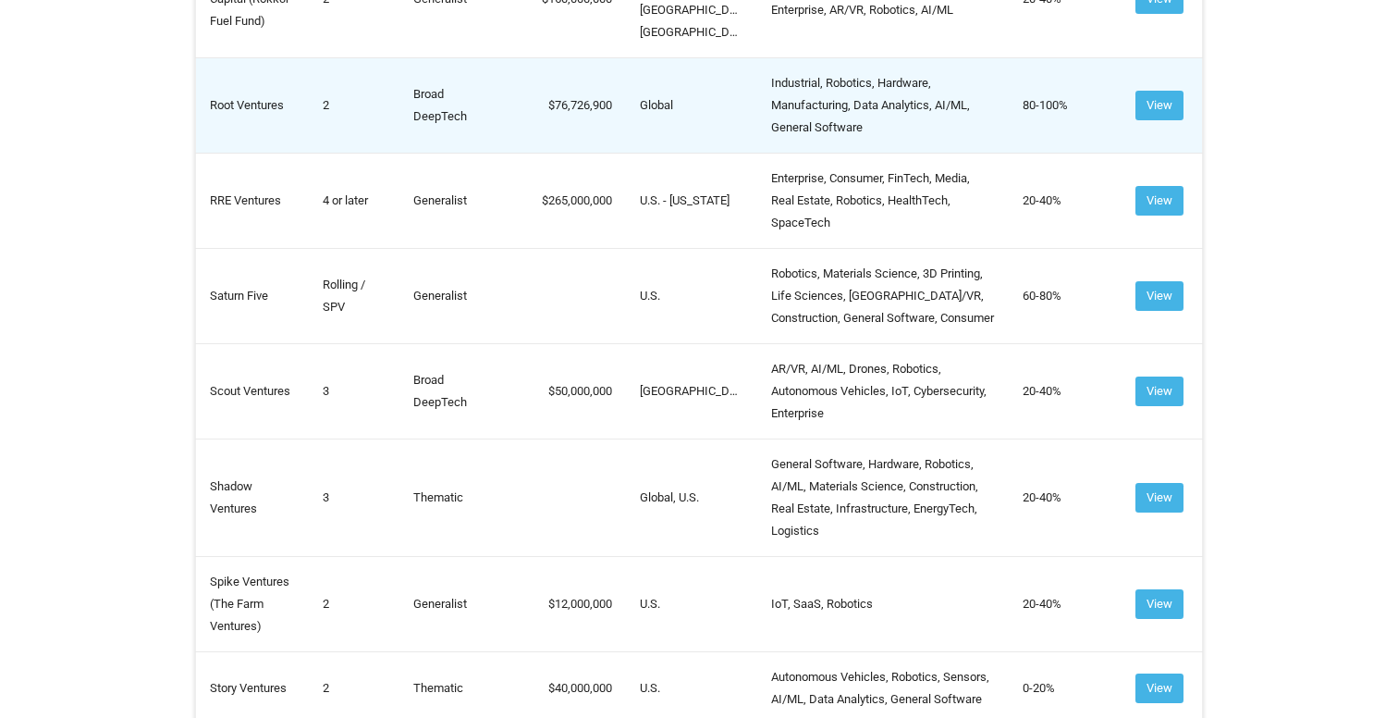
click at [240, 153] on td "Root Ventures" at bounding box center [253, 104] width 114 height 95
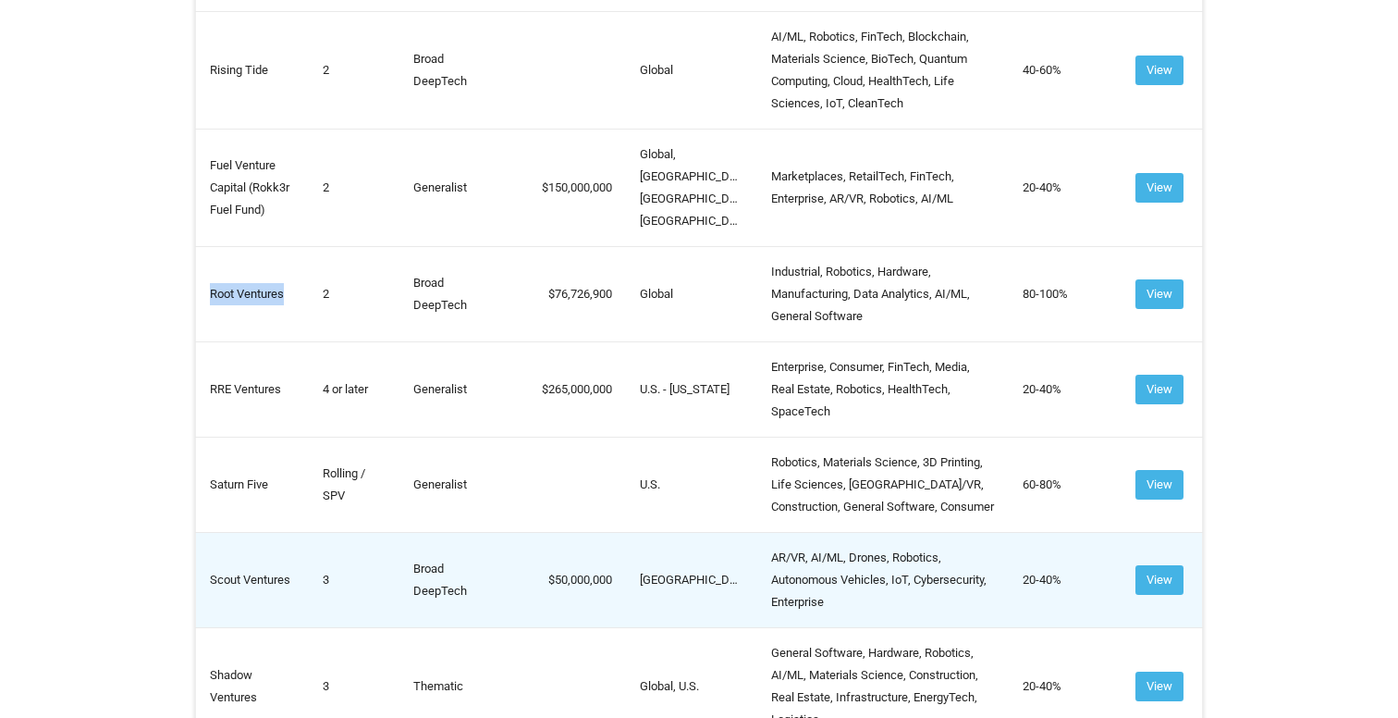
scroll to position [7371, 0]
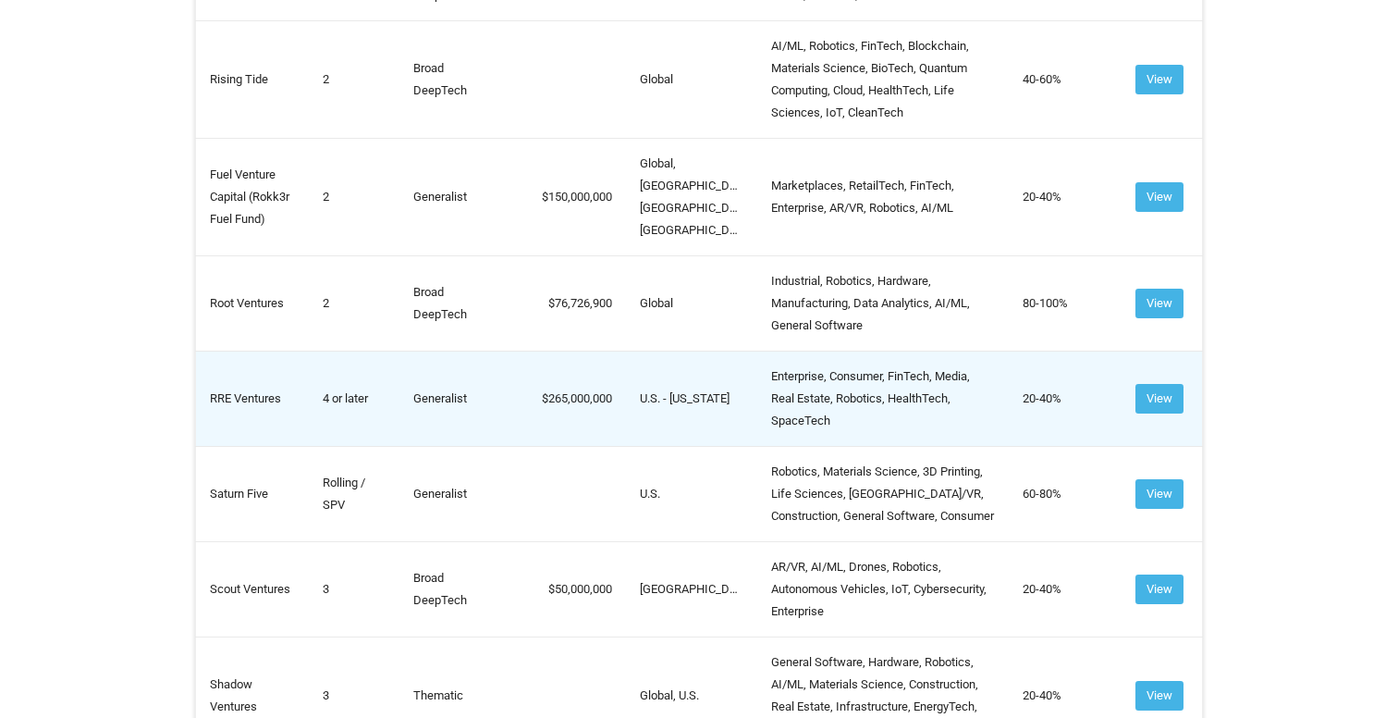
click at [245, 446] on td "RRE Ventures" at bounding box center [253, 398] width 114 height 95
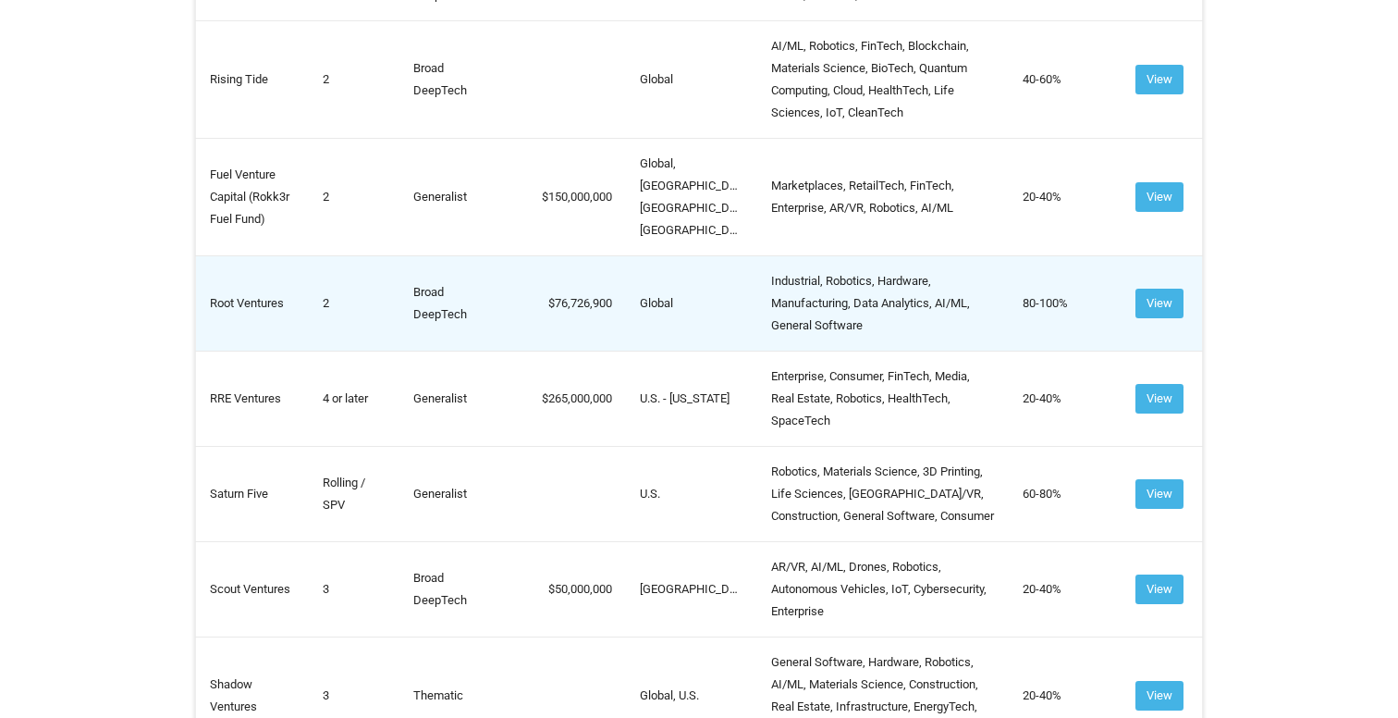
click at [246, 351] on td "Root Ventures" at bounding box center [253, 302] width 114 height 95
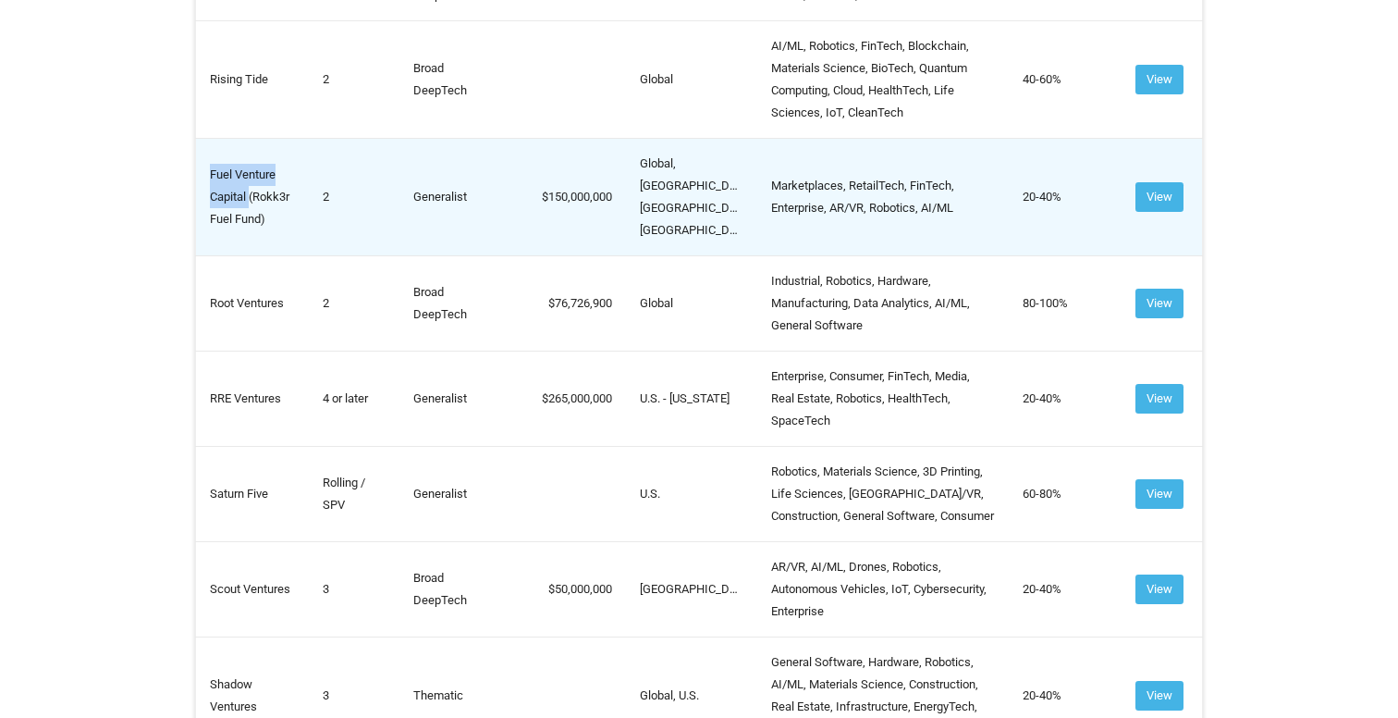
drag, startPoint x: 250, startPoint y: 269, endPoint x: 195, endPoint y: 250, distance: 57.9
click at [196, 250] on td "Fuel Venture Capital (Rokk3r Fuel Fund)" at bounding box center [253, 196] width 114 height 117
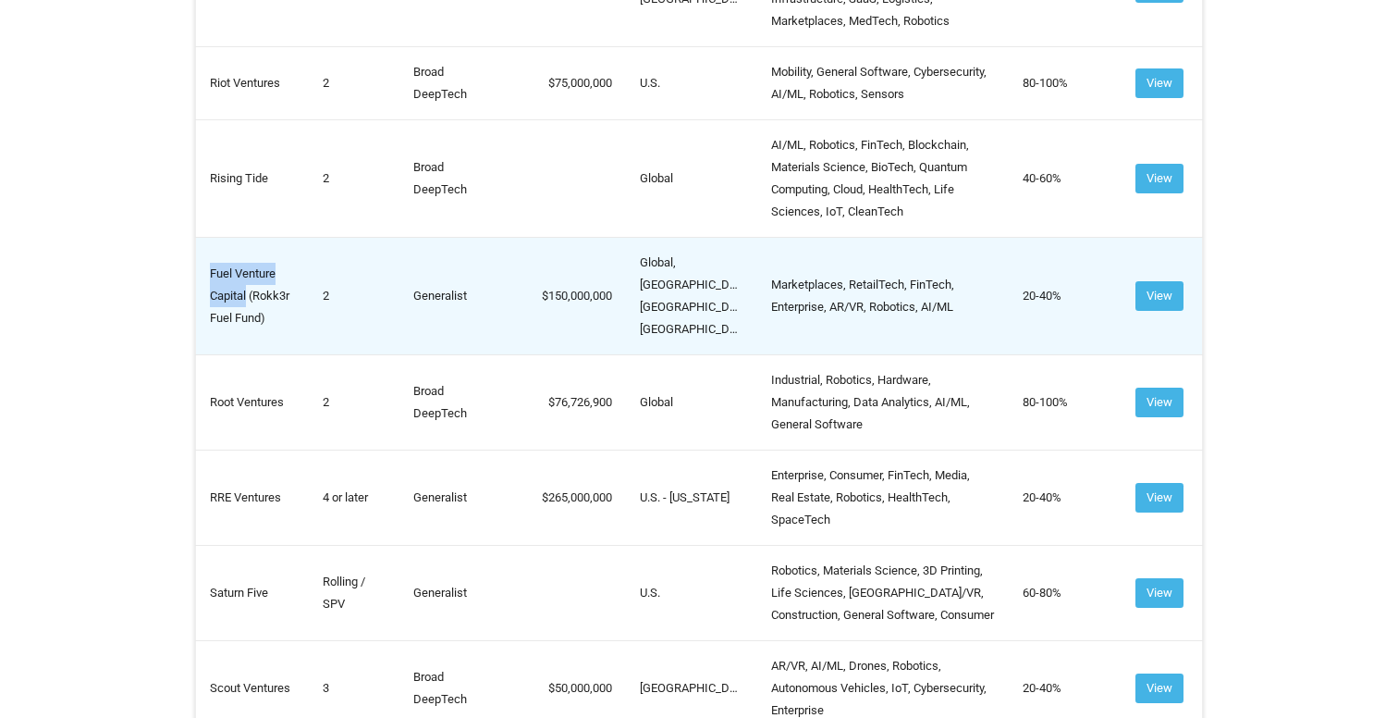
scroll to position [7249, 0]
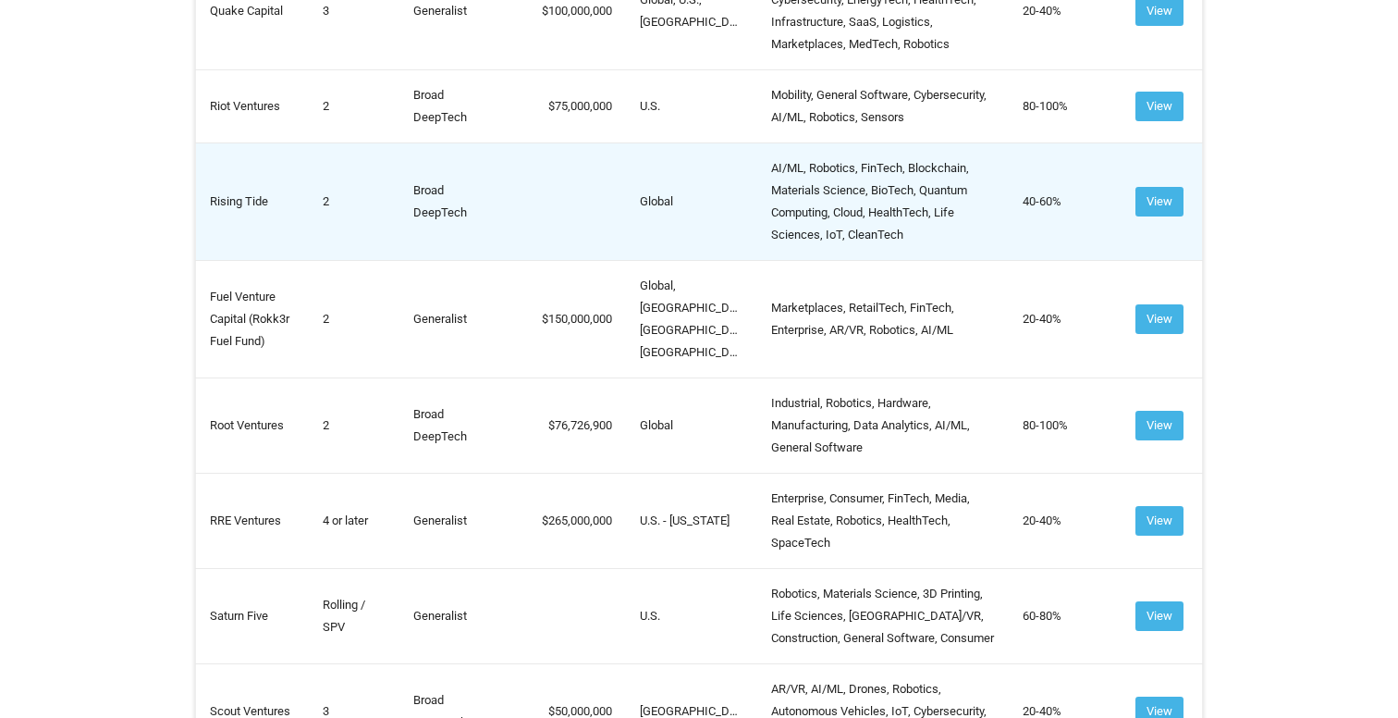
click at [255, 260] on td "Rising Tide" at bounding box center [253, 200] width 114 height 117
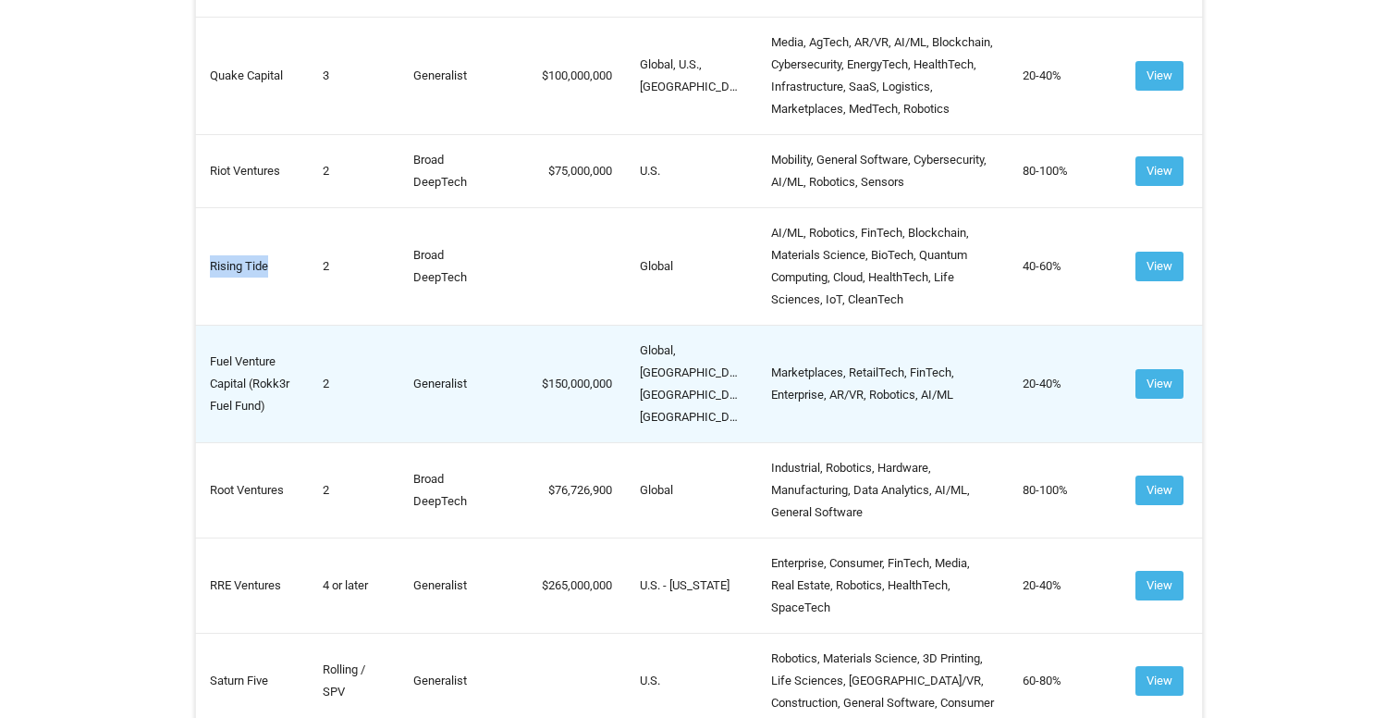
scroll to position [7082, 0]
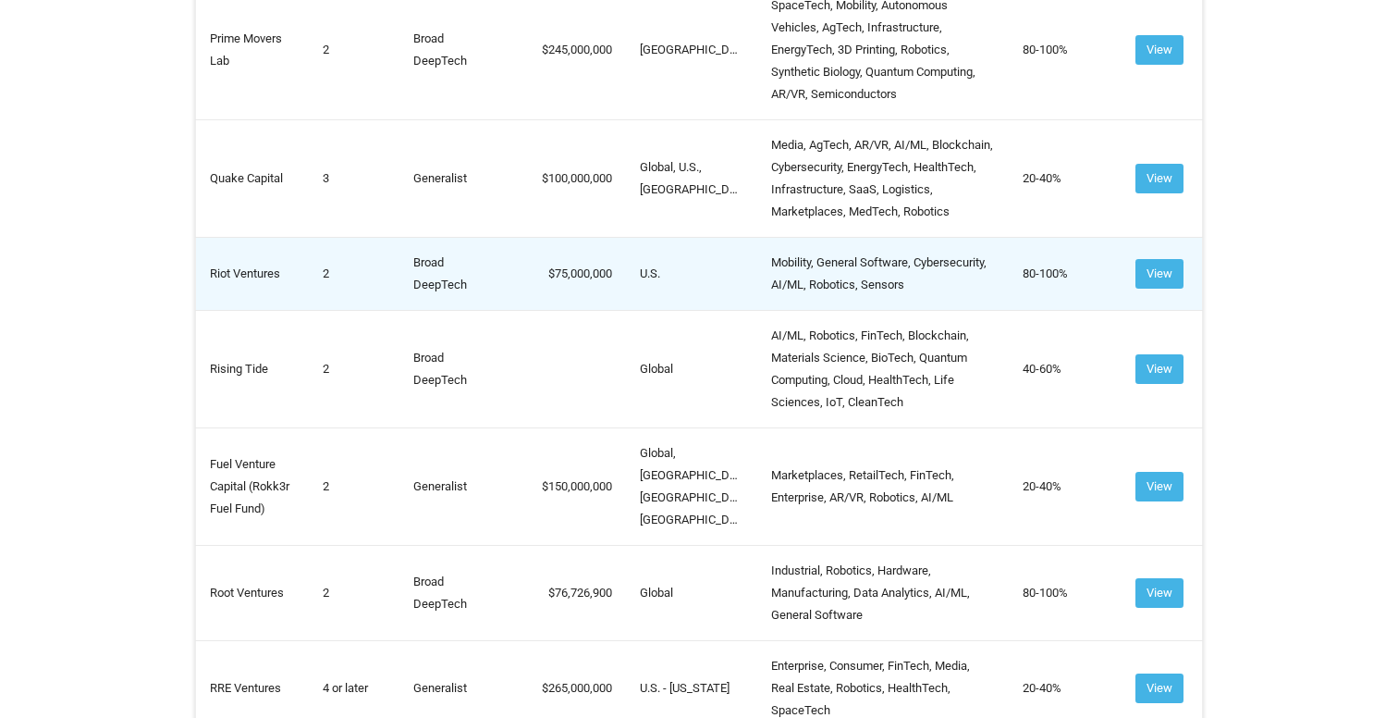
click at [230, 310] on td "Riot Ventures" at bounding box center [253, 273] width 114 height 73
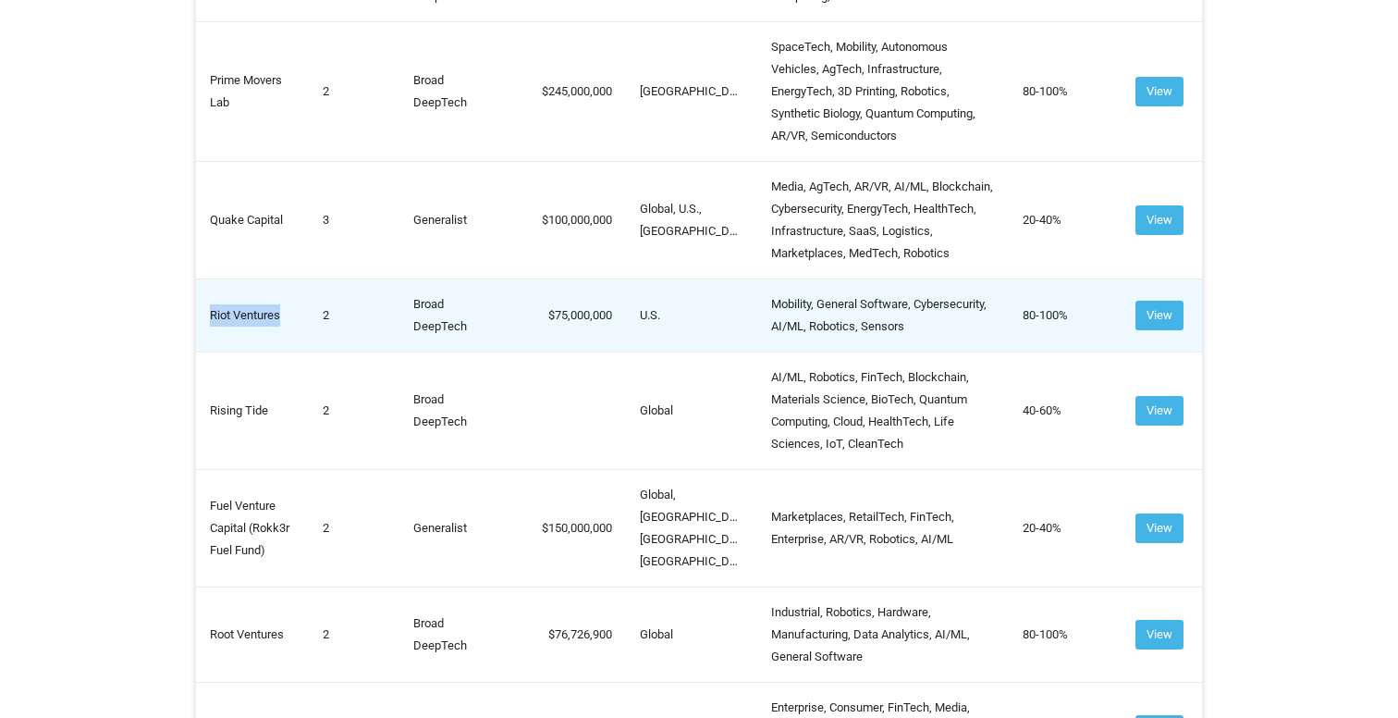
scroll to position [6964, 0]
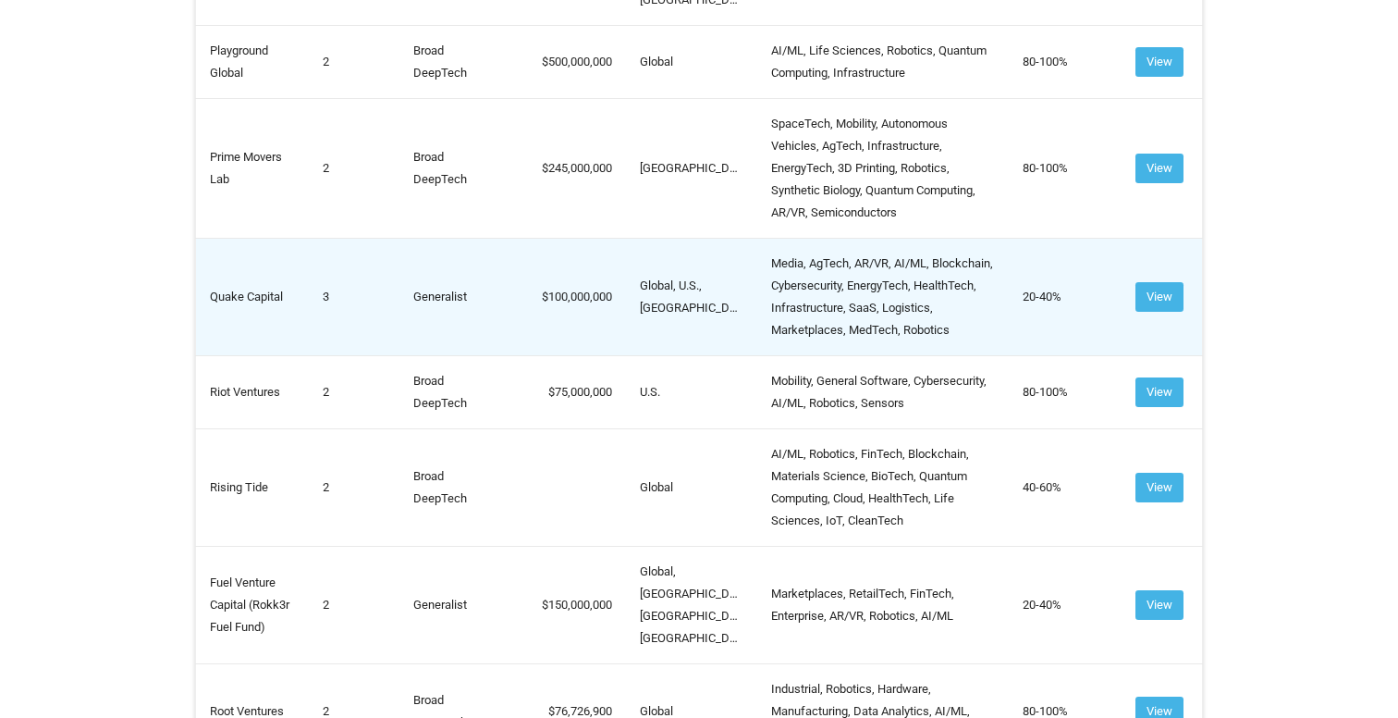
click at [236, 355] on td "Quake Capital" at bounding box center [253, 296] width 114 height 117
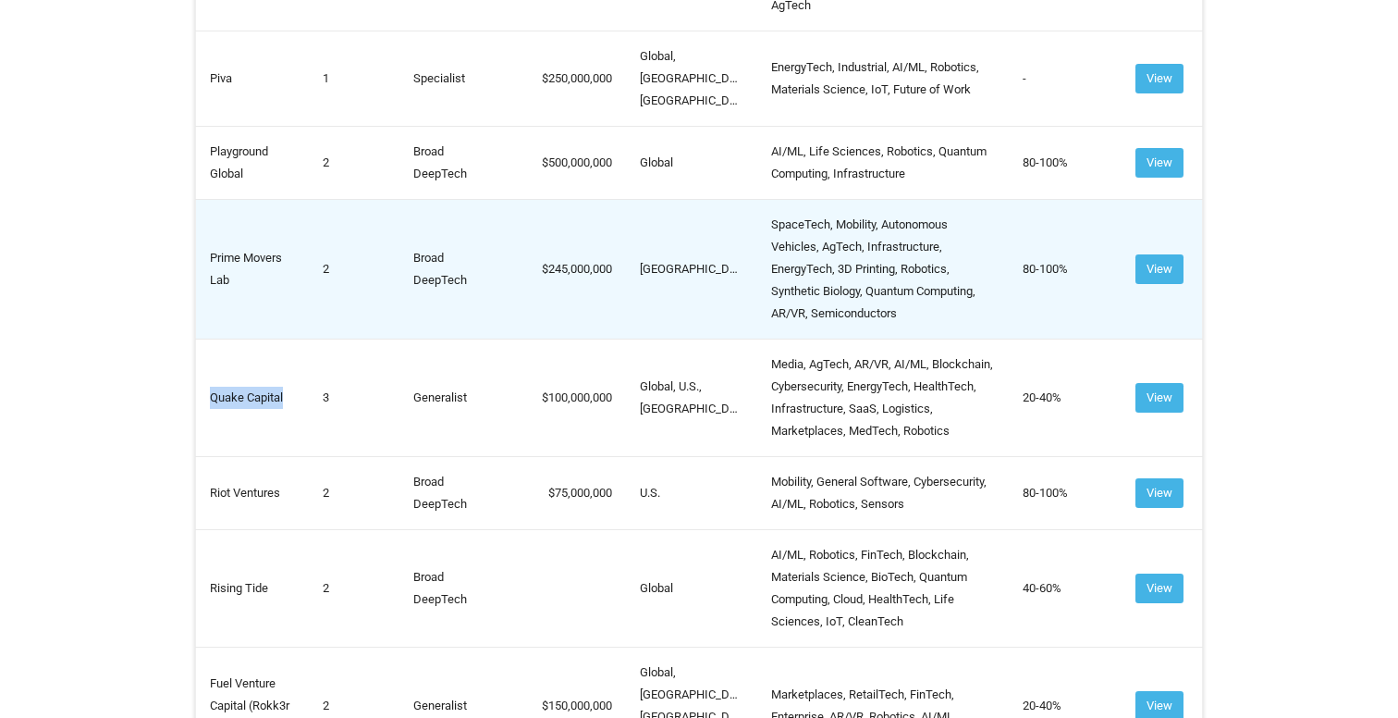
scroll to position [6727, 0]
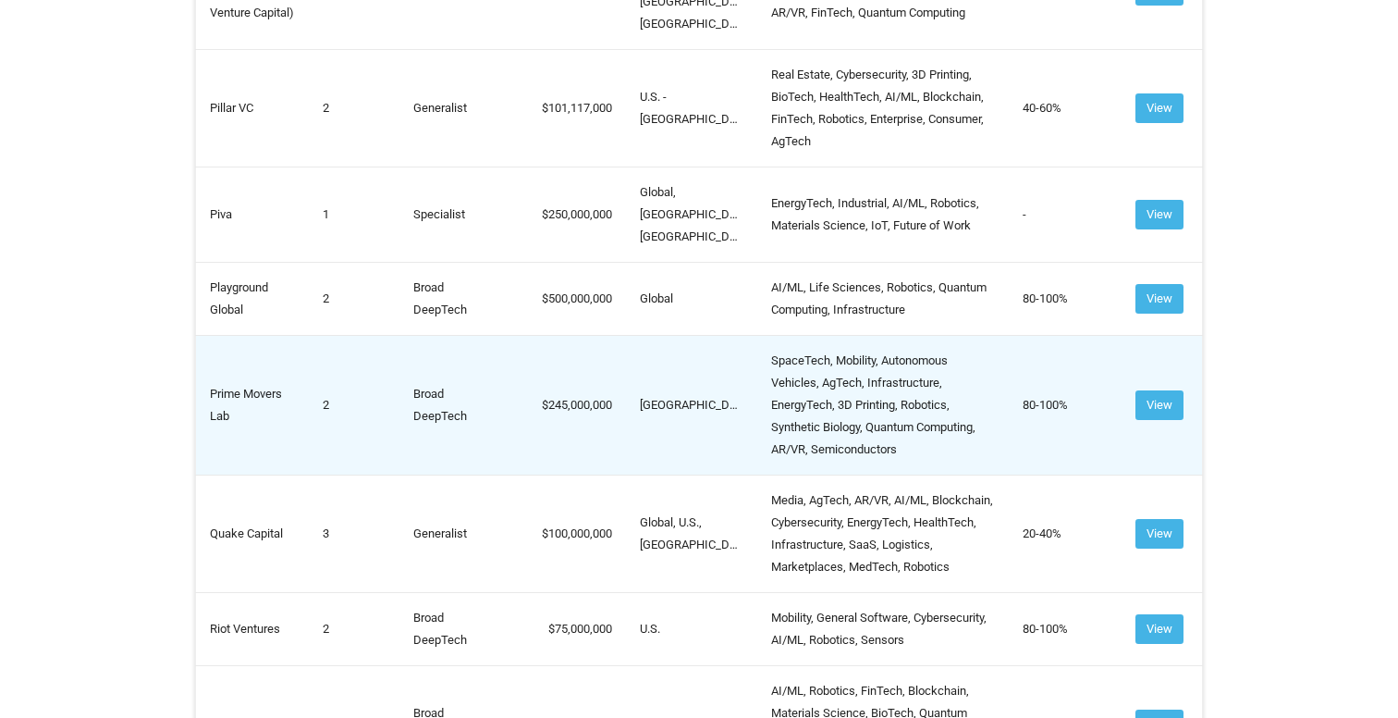
click at [231, 451] on td "Prime Movers Lab" at bounding box center [253, 405] width 114 height 140
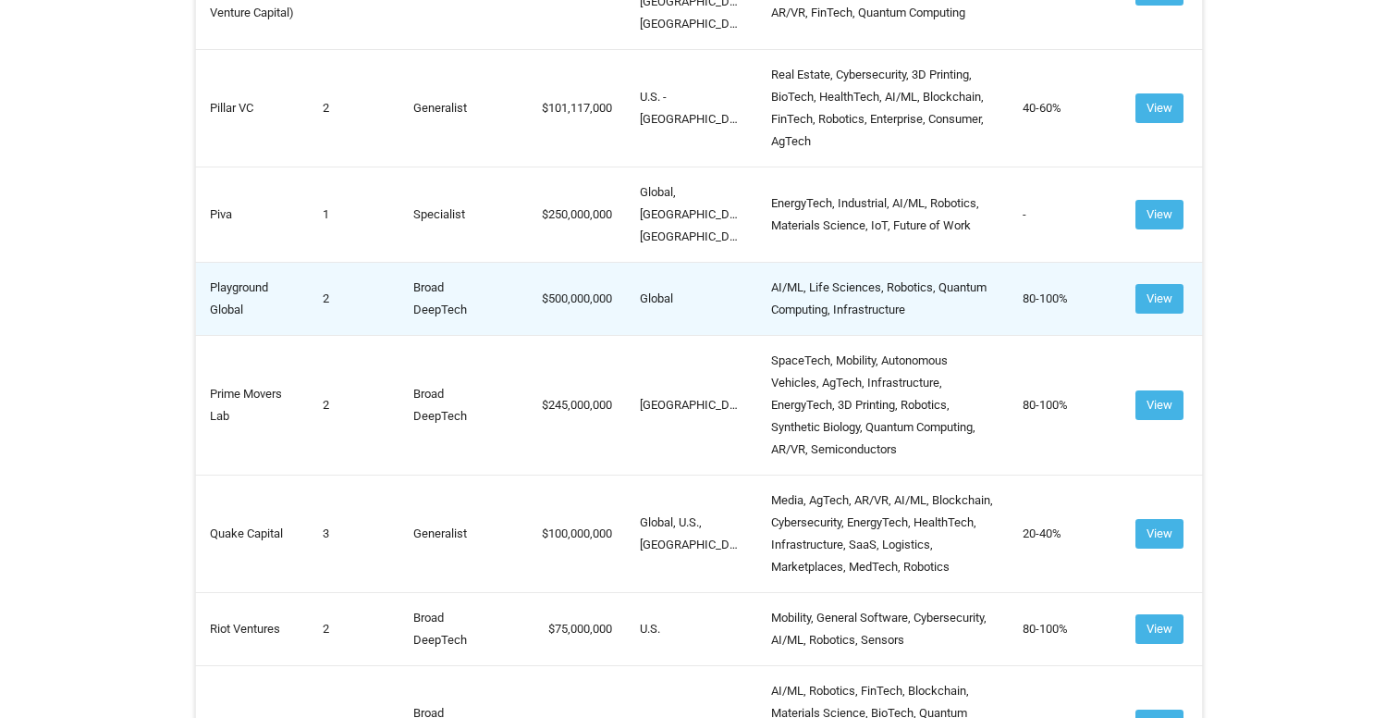
click at [237, 335] on td "Playground Global" at bounding box center [253, 298] width 114 height 73
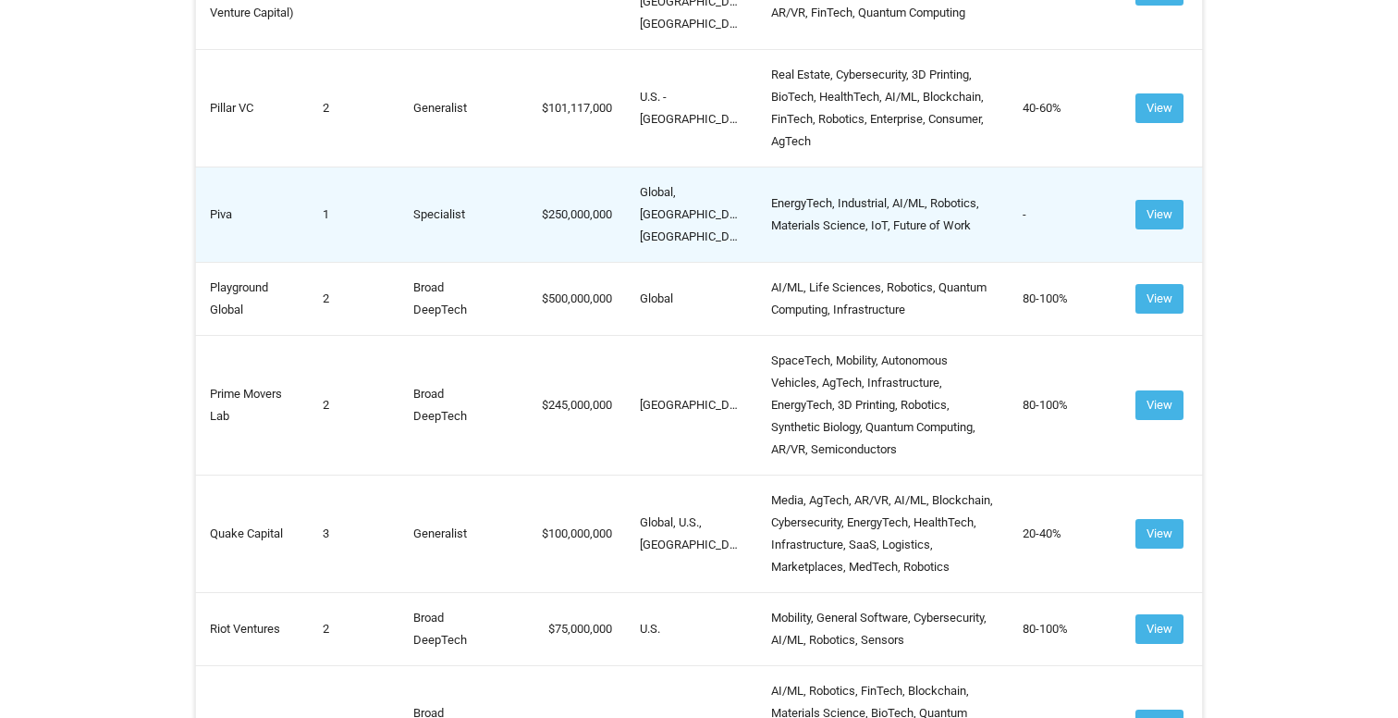
click at [214, 262] on td "Piva" at bounding box center [253, 213] width 114 height 95
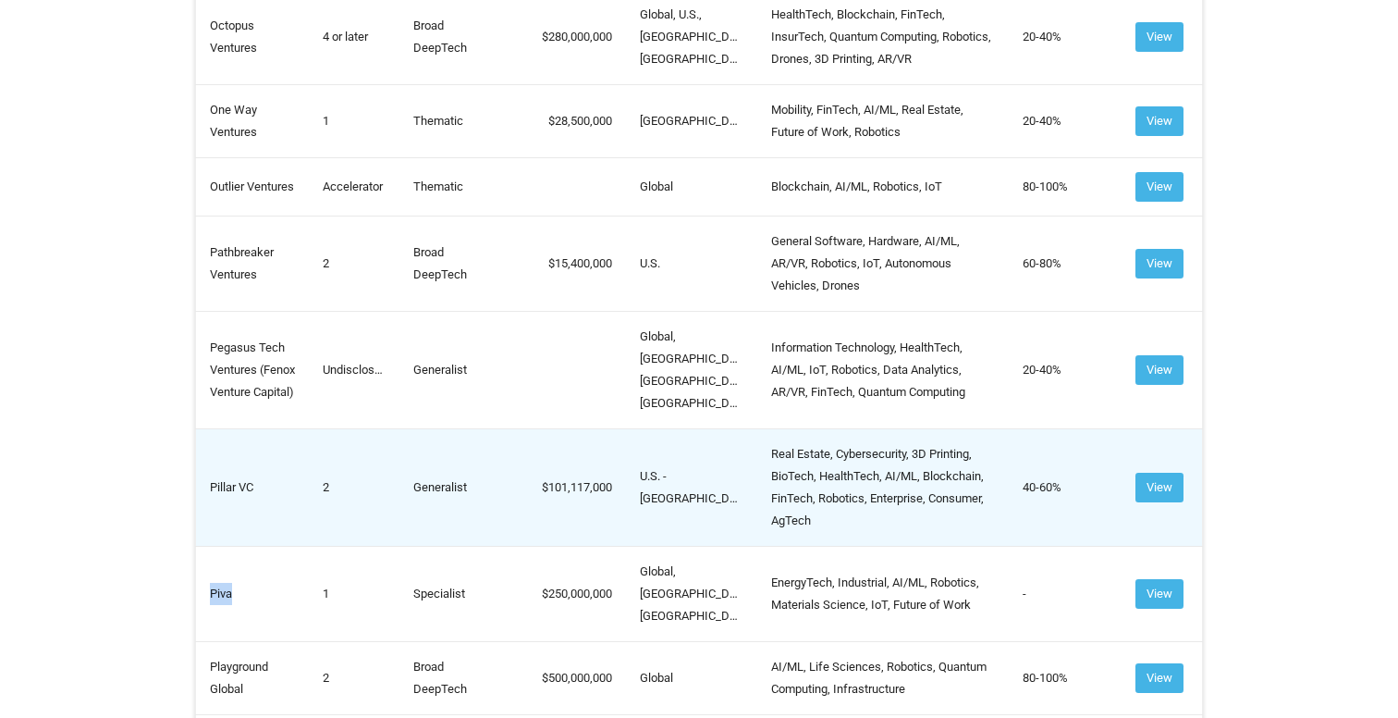
scroll to position [6726, 0]
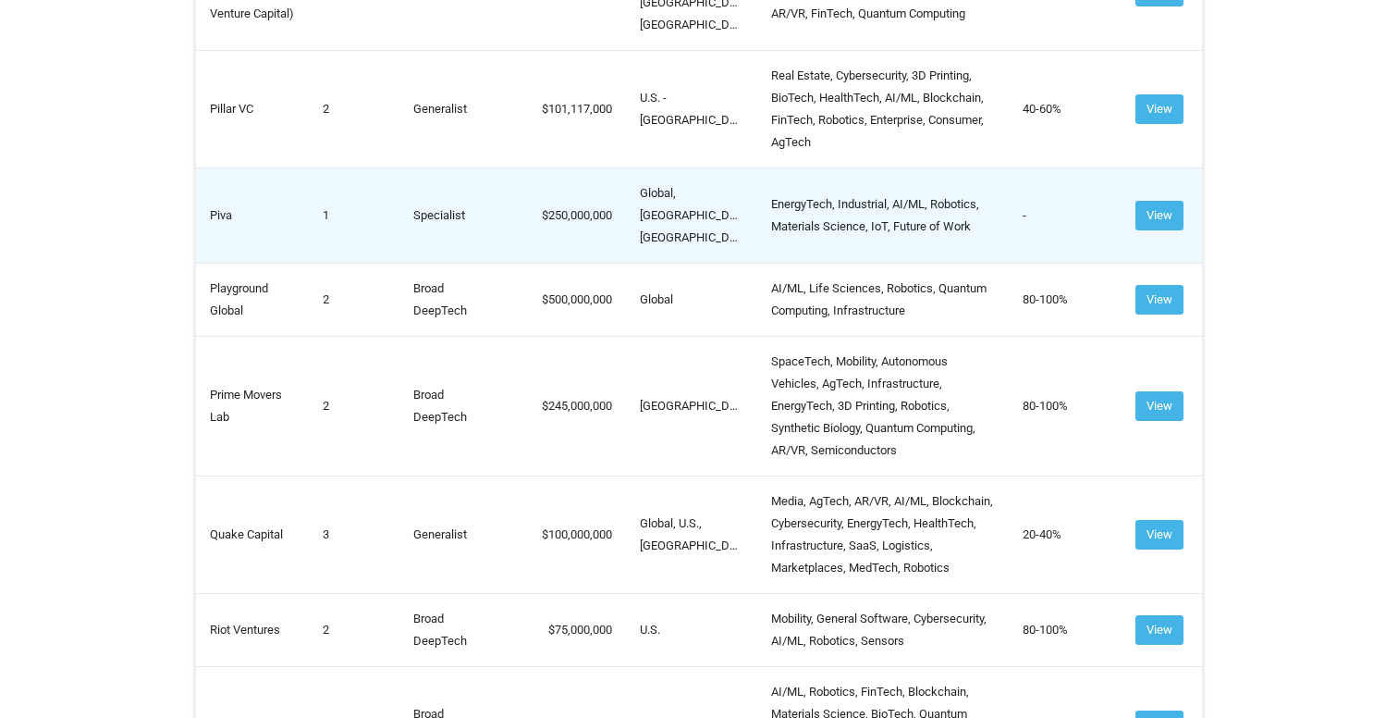
click at [862, 263] on td "EnergyTech, Industrial, AI/ML, Robotics, Materials Science, IoT, Future of Work" at bounding box center [883, 214] width 252 height 95
